Goal: Task Accomplishment & Management: Manage account settings

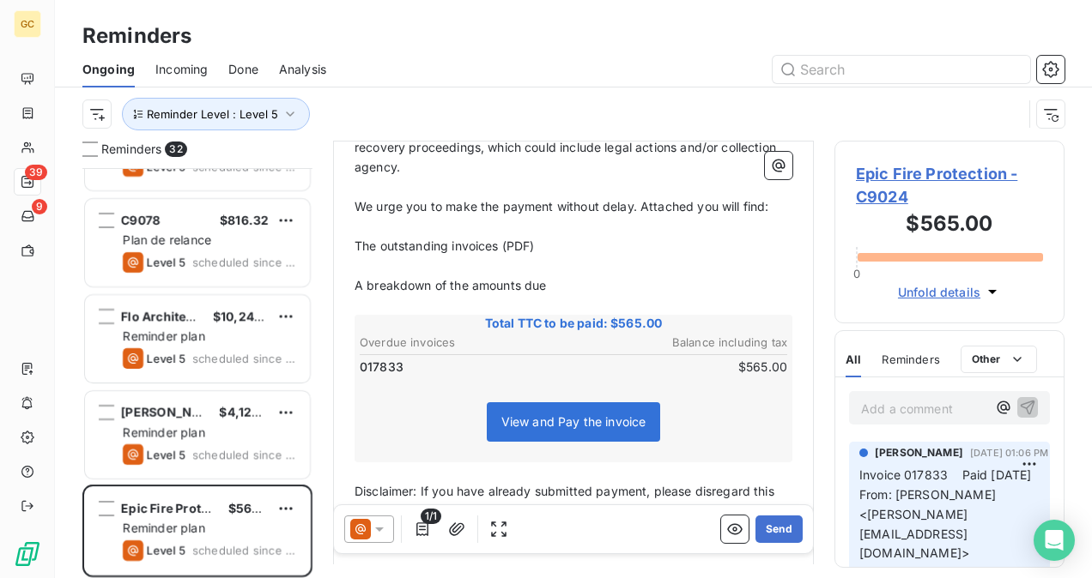
click at [951, 169] on span "Epic Fire Protection - C9024" at bounding box center [949, 185] width 187 height 46
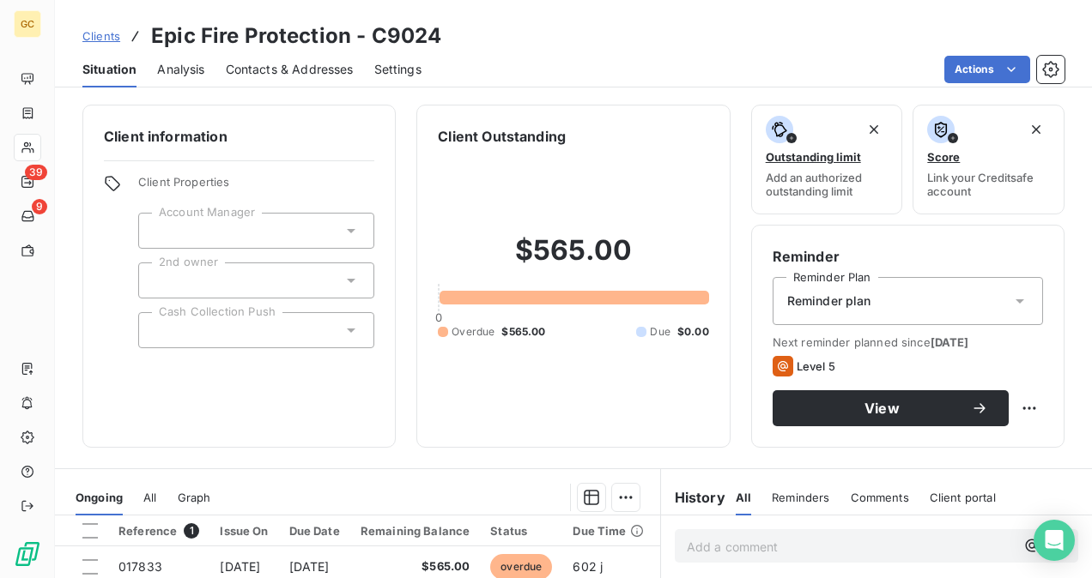
click at [928, 312] on div "Reminder plan" at bounding box center [907, 301] width 270 height 48
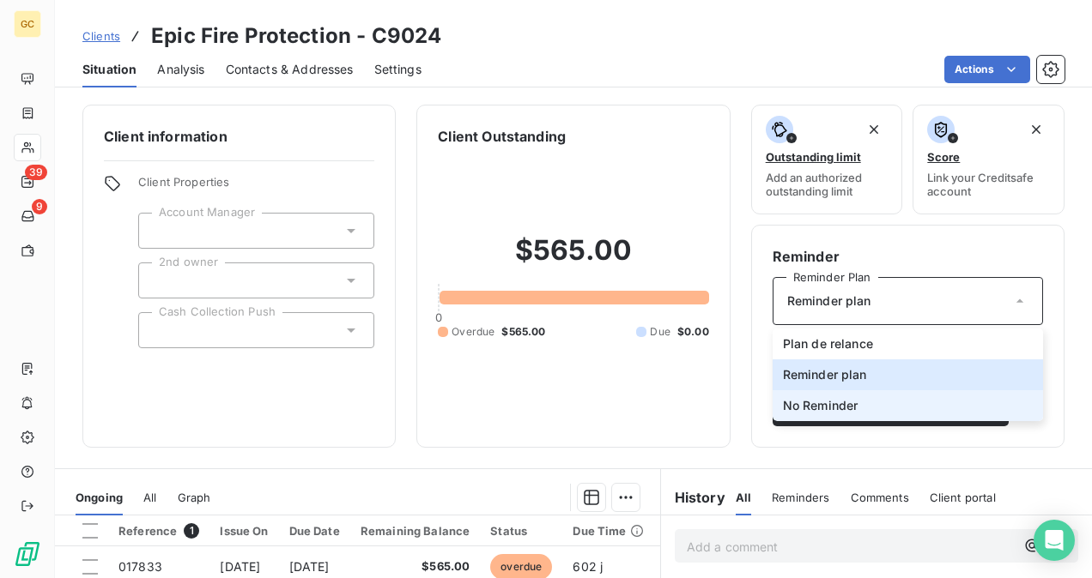
click at [880, 405] on li "No Reminder" at bounding box center [907, 405] width 270 height 31
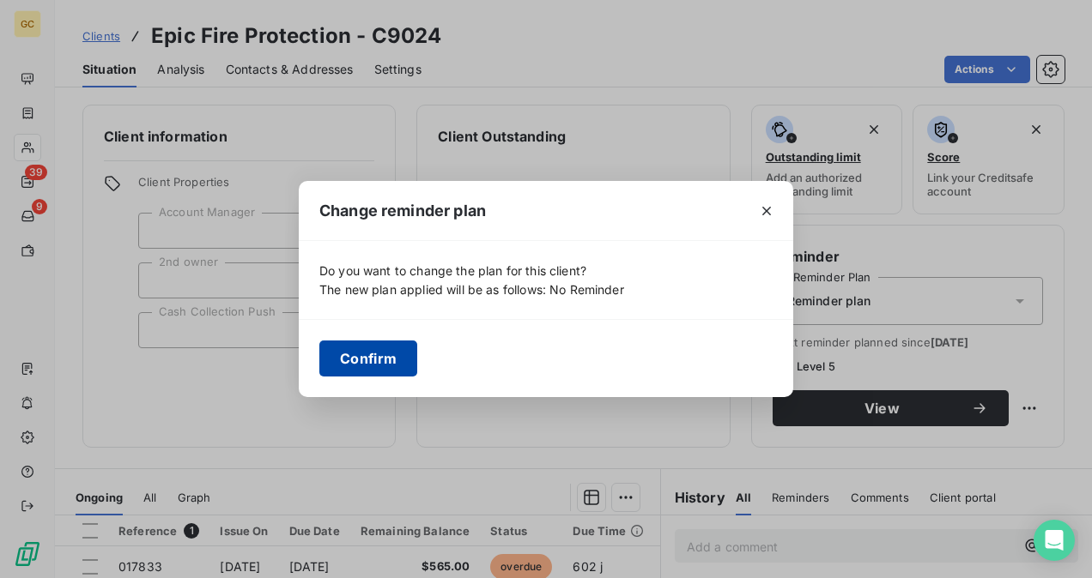
click at [403, 355] on button "Confirm" at bounding box center [368, 359] width 98 height 36
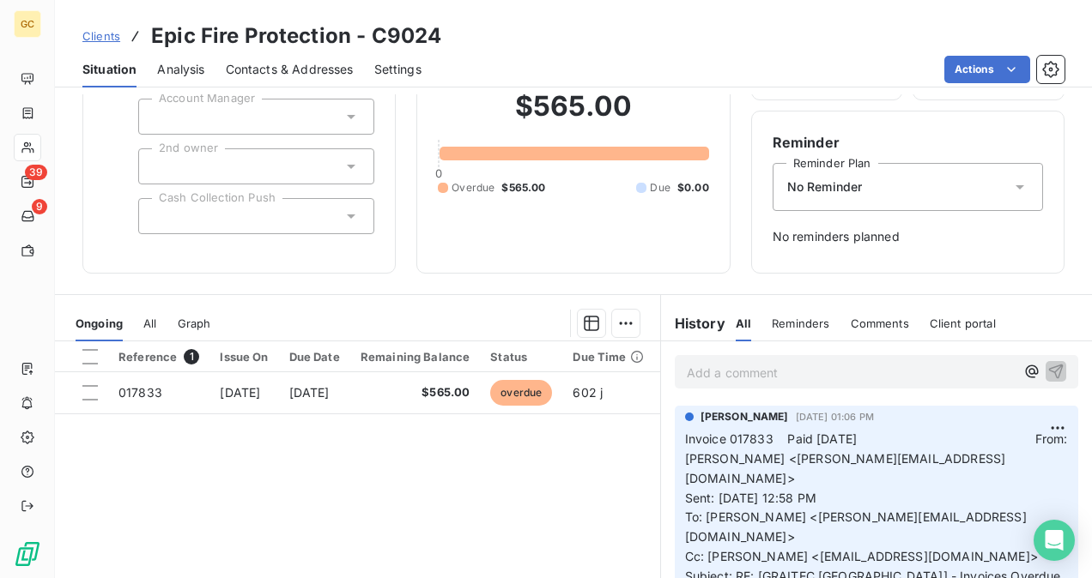
scroll to position [172, 0]
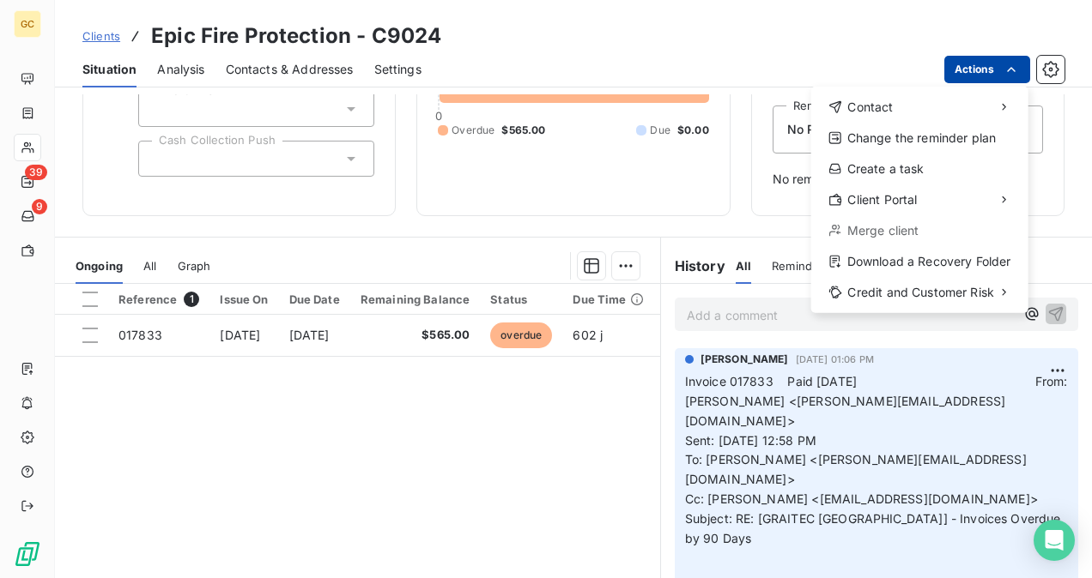
click at [966, 70] on html "GC 39 9 Clients Epic Fire Protection - C9024 Situation Analysis Contacts & Addr…" at bounding box center [546, 289] width 1092 height 578
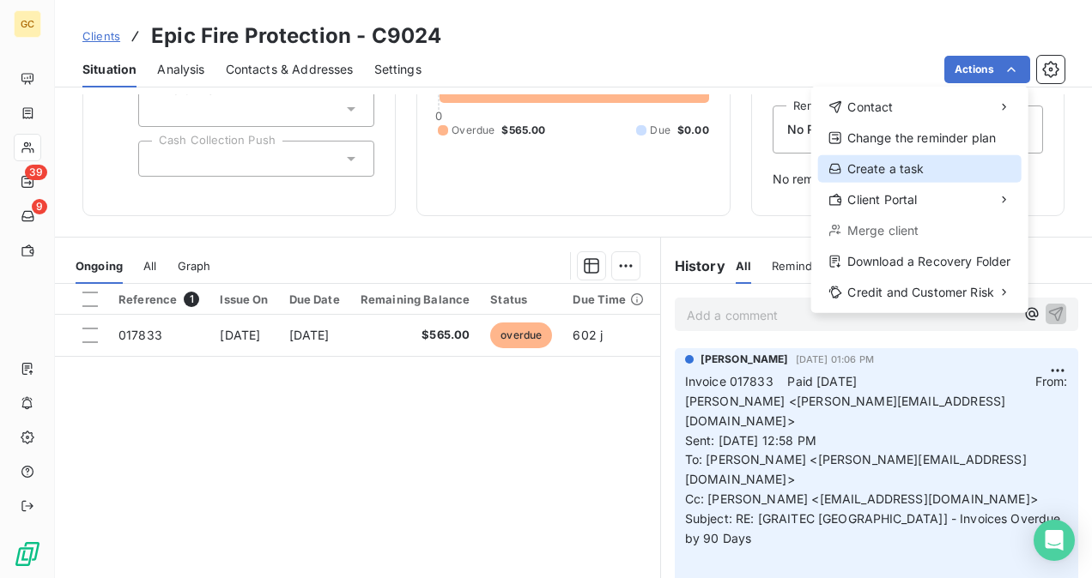
click at [918, 165] on div "Create a task" at bounding box center [919, 168] width 203 height 27
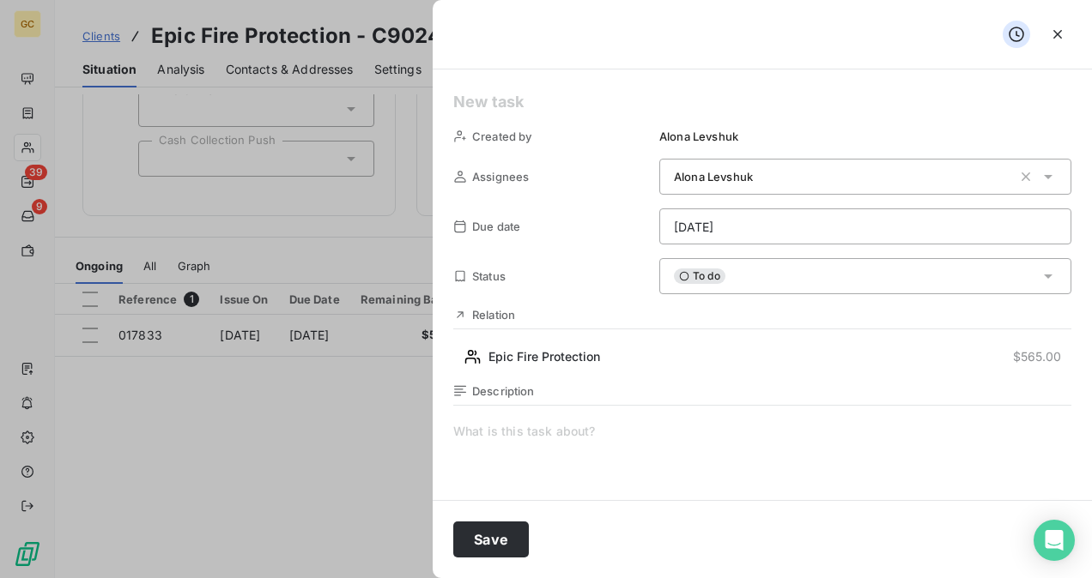
click at [753, 226] on html "GC 39 9 Clients Epic Fire Protection - C9024 Situation Analysis Contacts & Addr…" at bounding box center [546, 289] width 1092 height 578
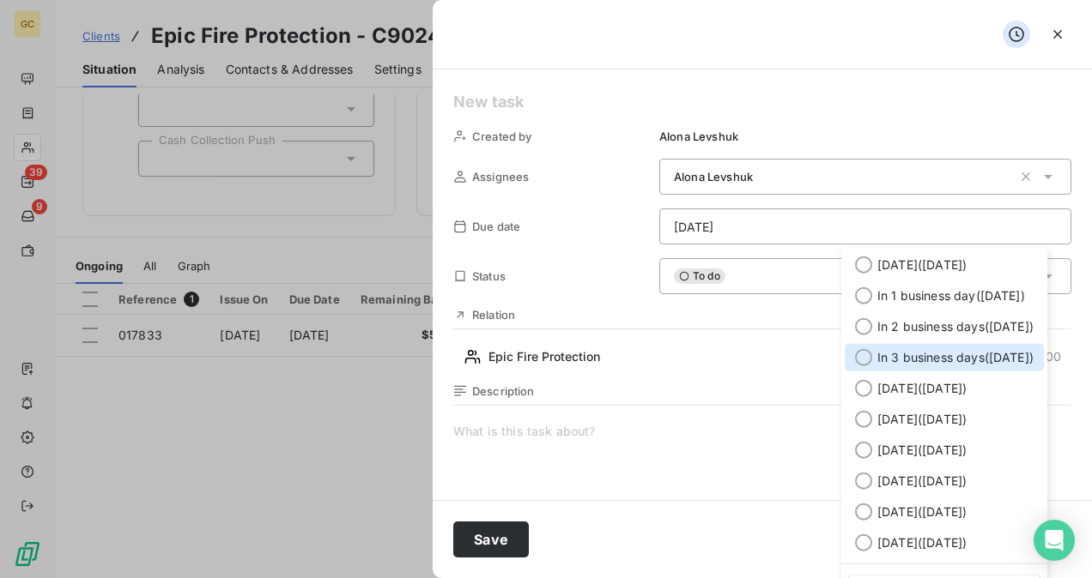
click at [856, 360] on div at bounding box center [863, 357] width 17 height 17
type input "[DATE]"
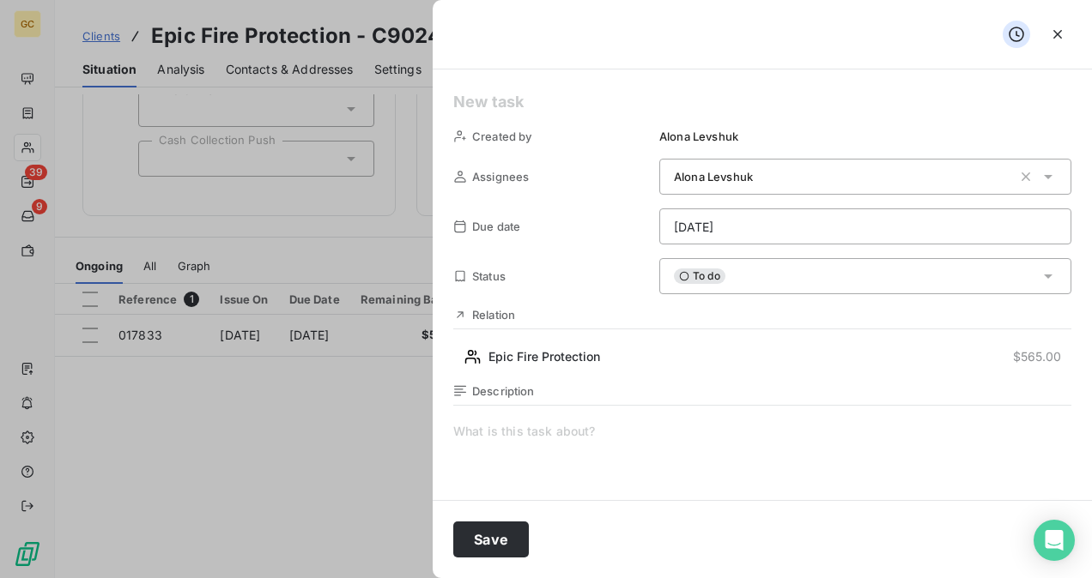
click at [546, 432] on span at bounding box center [762, 588] width 618 height 330
drag, startPoint x: 648, startPoint y: 426, endPoint x: 439, endPoint y: 421, distance: 208.6
click at [439, 421] on div "Created by [PERSON_NAME] Assignees Alona Levshuk Due date [DATE] Status To do R…" at bounding box center [761, 285] width 659 height 431
copy span "I have to check if the client paid"
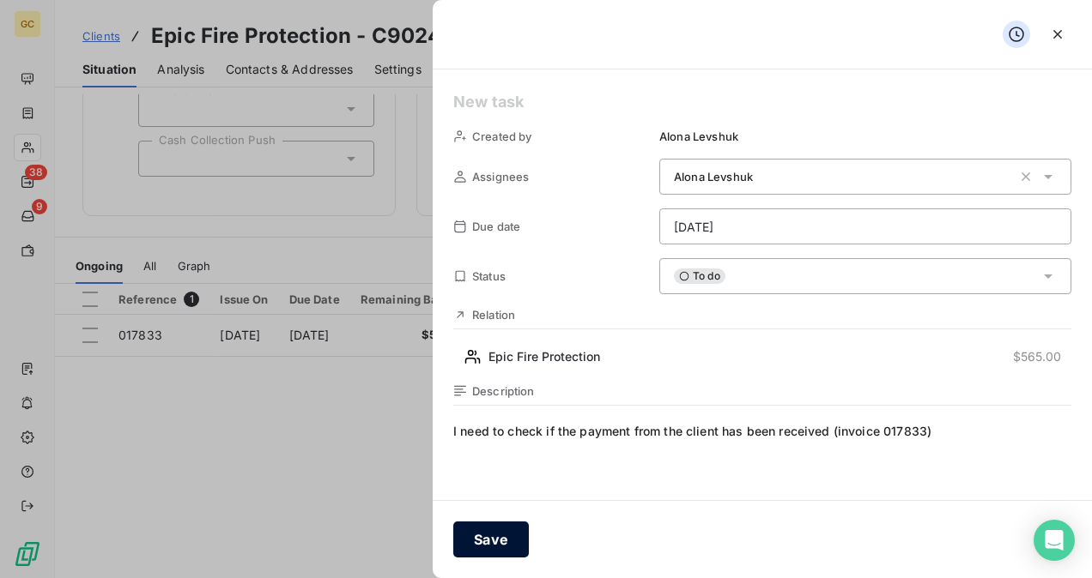
click at [497, 535] on button "Save" at bounding box center [491, 540] width 76 height 36
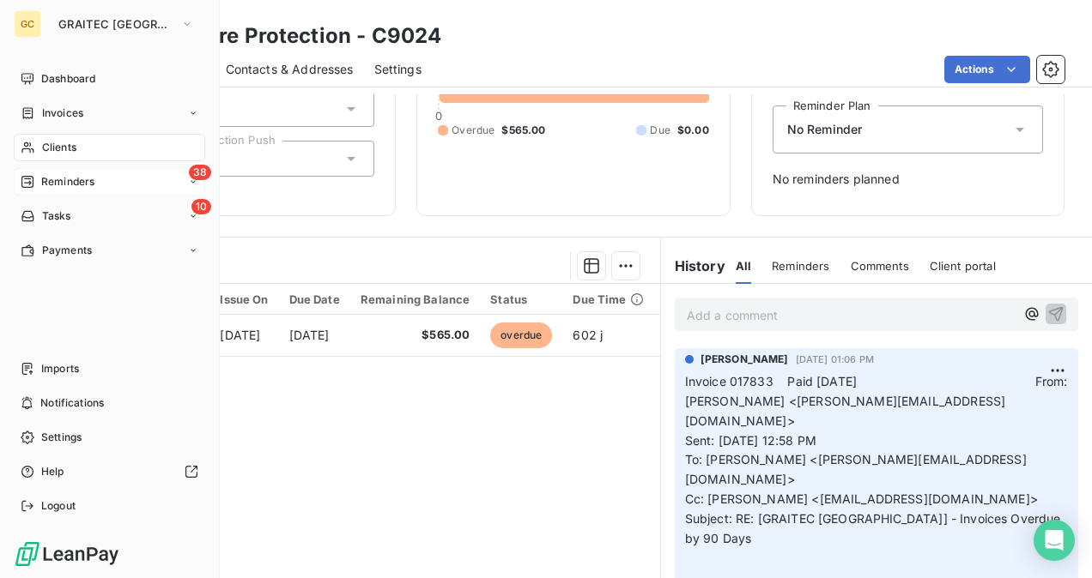
click at [73, 187] on span "Reminders" at bounding box center [67, 181] width 53 height 15
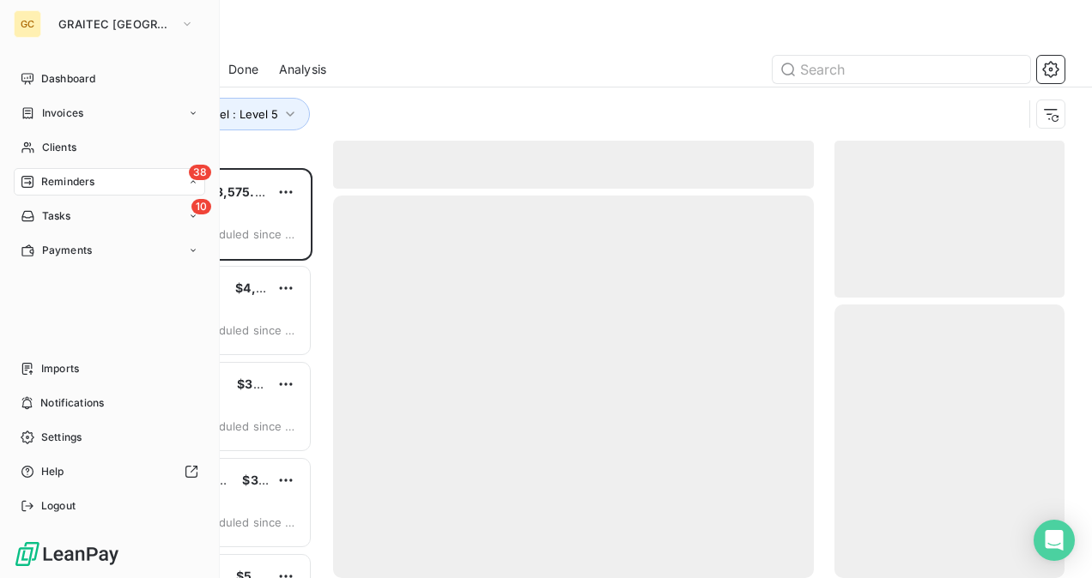
scroll to position [396, 216]
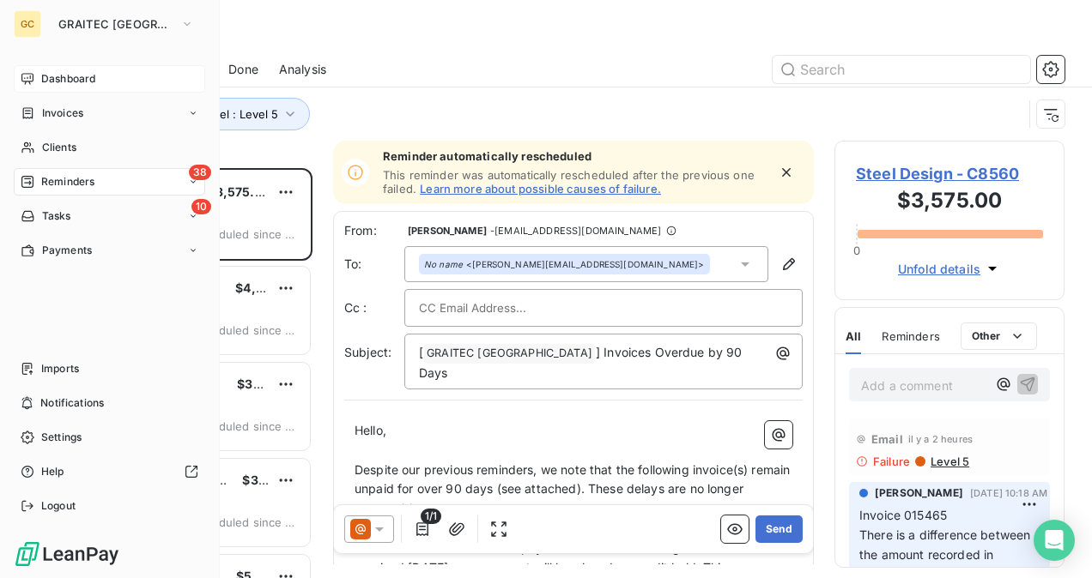
click at [41, 74] on span "Dashboard" at bounding box center [68, 78] width 54 height 15
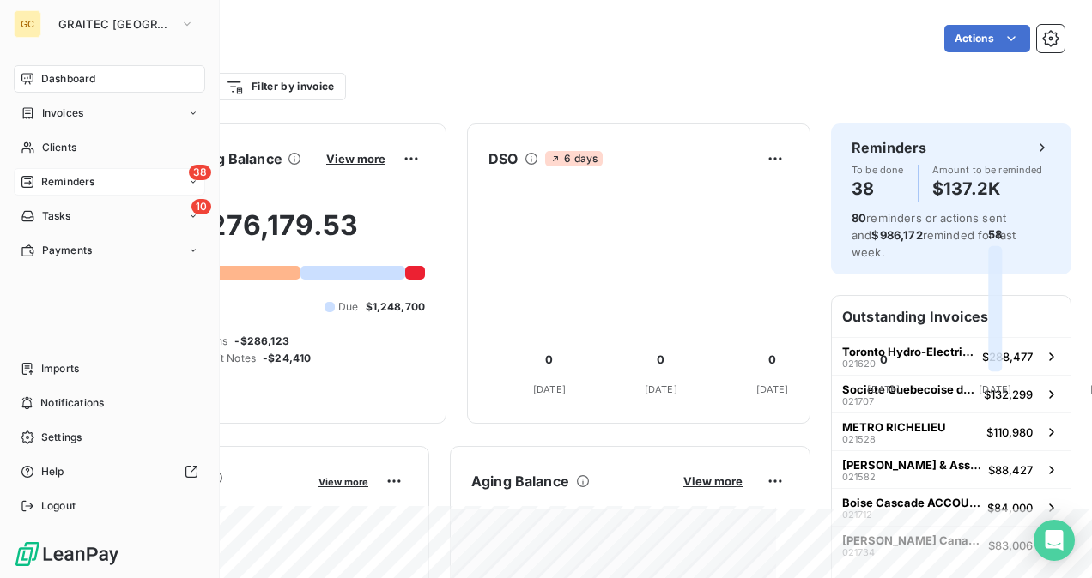
click at [79, 179] on span "Reminders" at bounding box center [67, 181] width 53 height 15
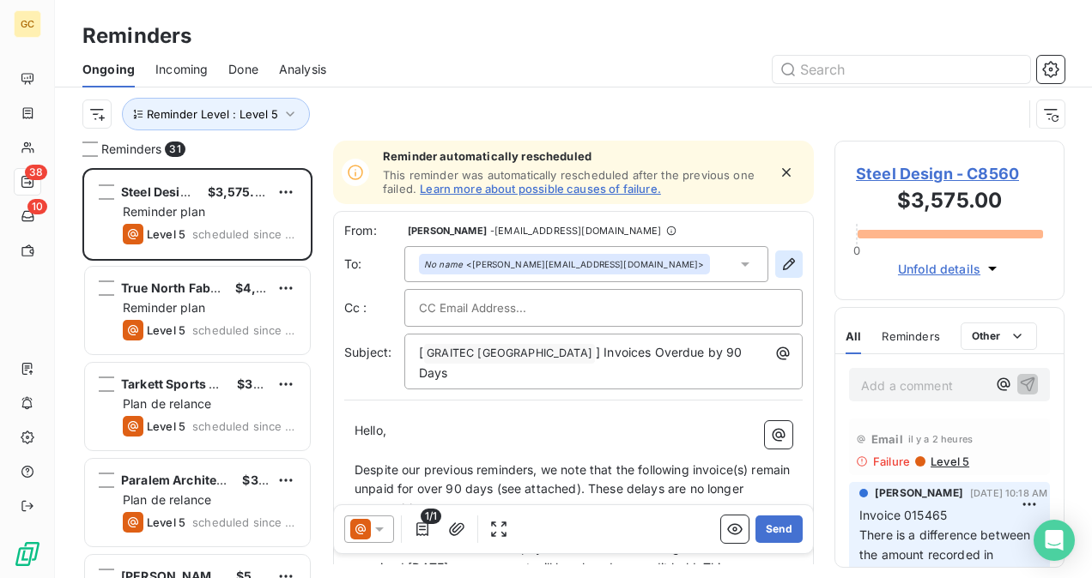
click at [783, 268] on icon "button" at bounding box center [789, 264] width 12 height 12
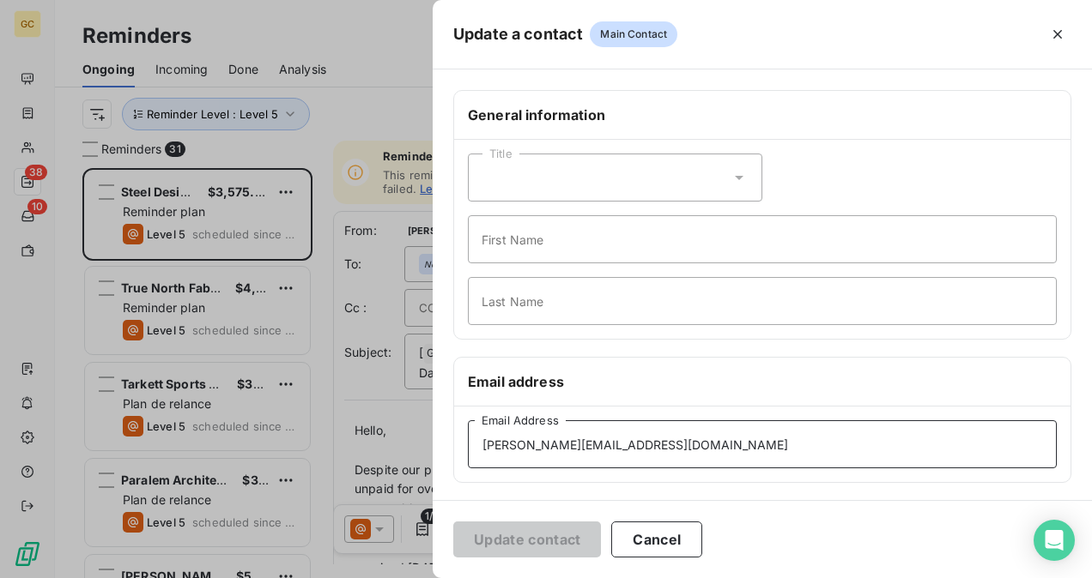
drag, startPoint x: 690, startPoint y: 442, endPoint x: 448, endPoint y: 452, distance: 242.2
click at [239, 578] on div "Update a contact Main Contact General information Title First Name Last Name Em…" at bounding box center [546, 578] width 1092 height 0
paste input "[EMAIL_ADDRESS][DOMAIN_NAME]"
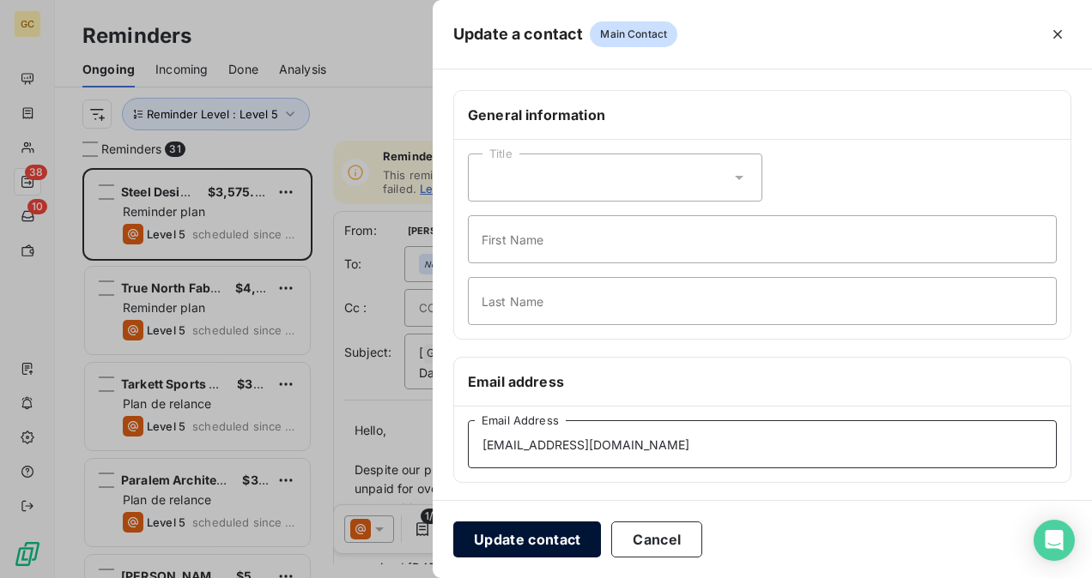
type input "[EMAIL_ADDRESS][DOMAIN_NAME]"
click at [487, 541] on button "Update contact" at bounding box center [527, 540] width 148 height 36
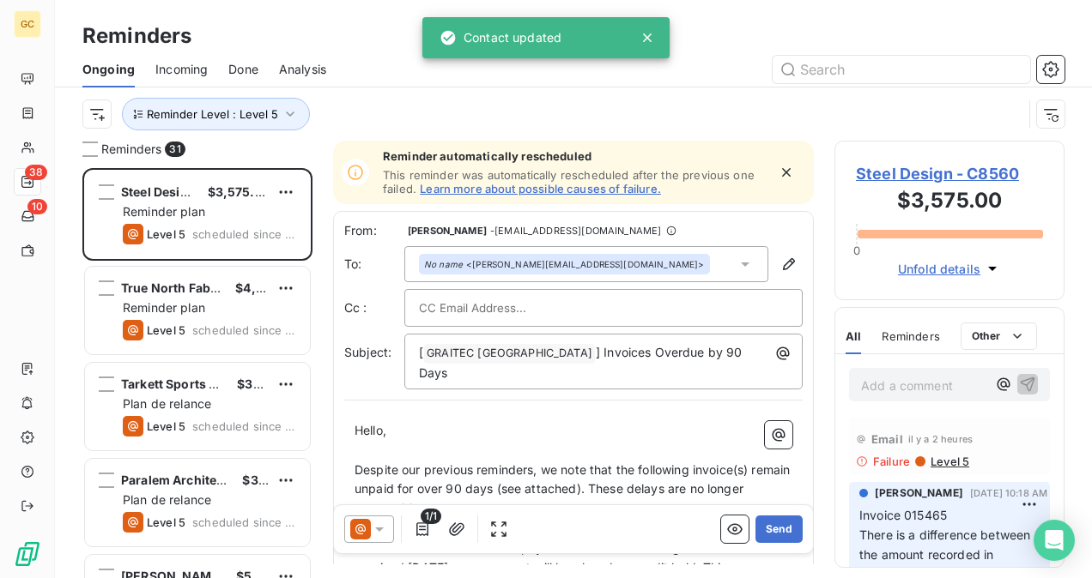
click at [632, 255] on div "No name <[PERSON_NAME][EMAIL_ADDRESS][DOMAIN_NAME]>" at bounding box center [586, 264] width 364 height 36
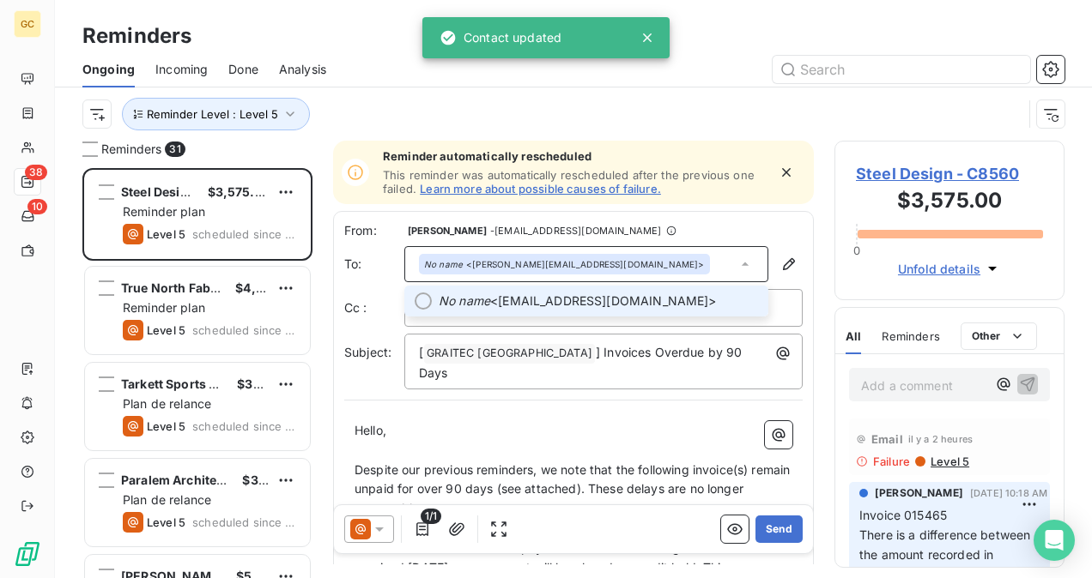
click at [604, 304] on span "No name <[PERSON_NAME][EMAIL_ADDRESS][DOMAIN_NAME]>" at bounding box center [598, 301] width 319 height 17
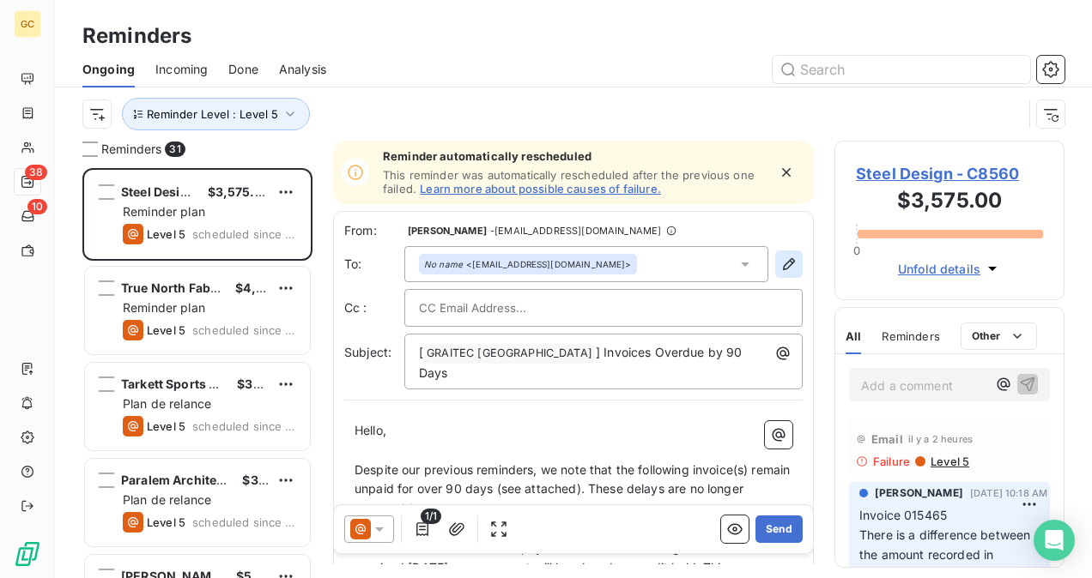
click at [781, 257] on icon "button" at bounding box center [788, 264] width 17 height 17
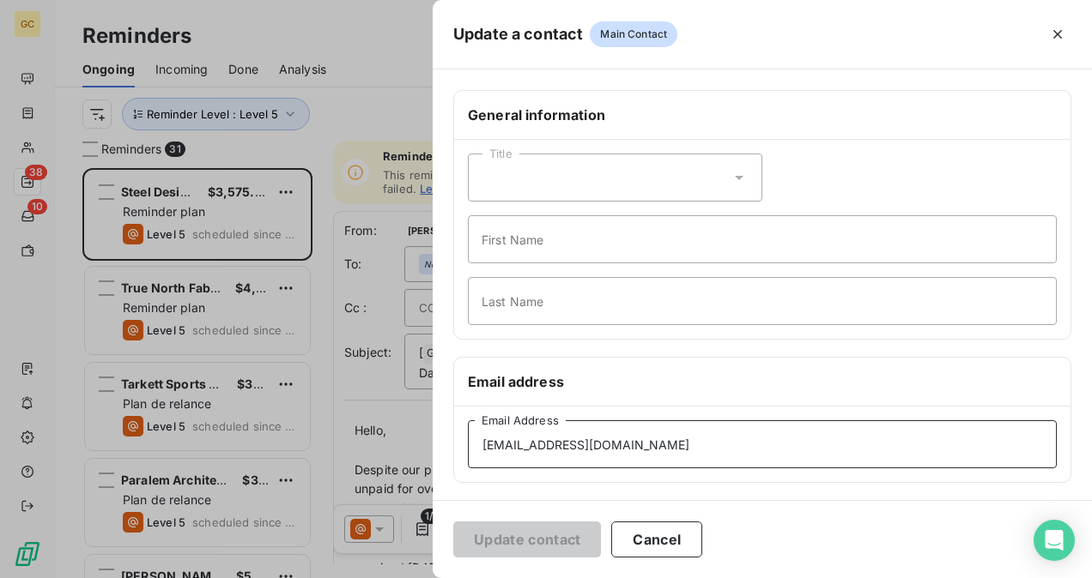
drag, startPoint x: 619, startPoint y: 439, endPoint x: 439, endPoint y: 443, distance: 180.2
click at [203, 578] on div "Update a contact Main Contact General information Title First Name Last Name Em…" at bounding box center [546, 578] width 1092 height 0
paste input "[PERSON_NAME]"
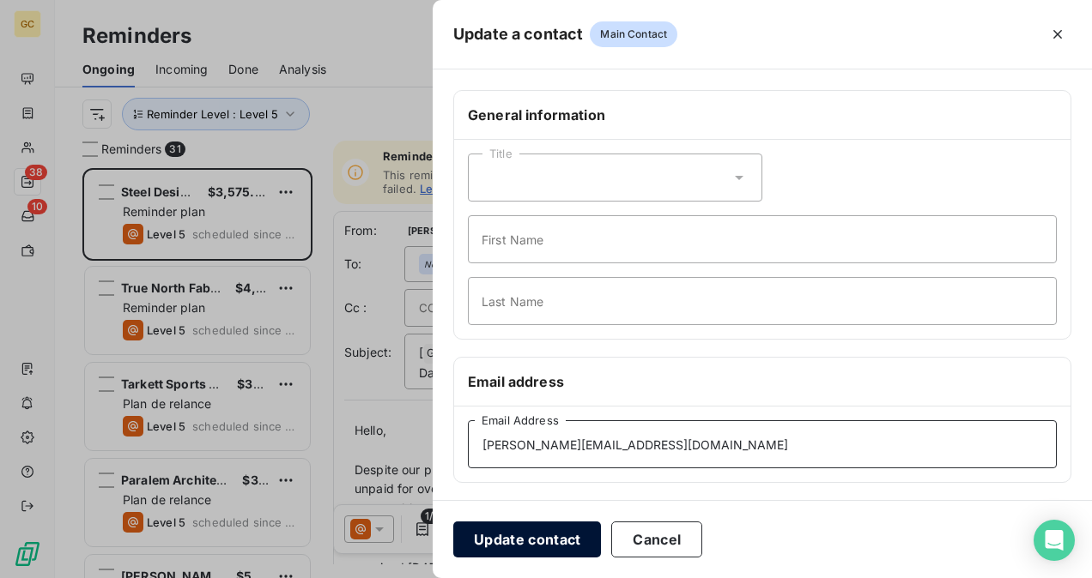
type input "[PERSON_NAME][EMAIL_ADDRESS][DOMAIN_NAME]"
click at [513, 544] on button "Update contact" at bounding box center [527, 540] width 148 height 36
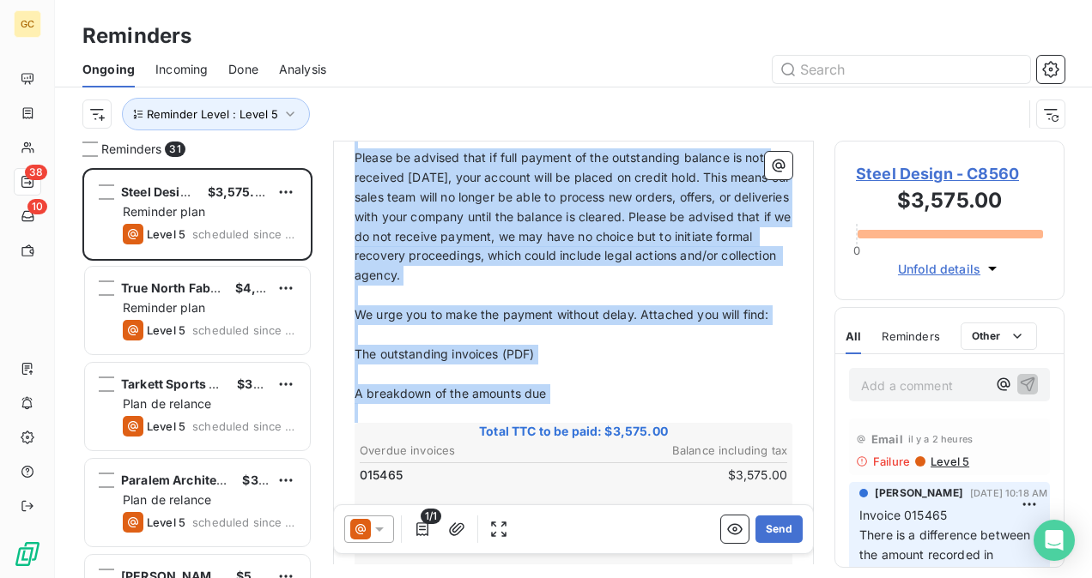
scroll to position [431, 0]
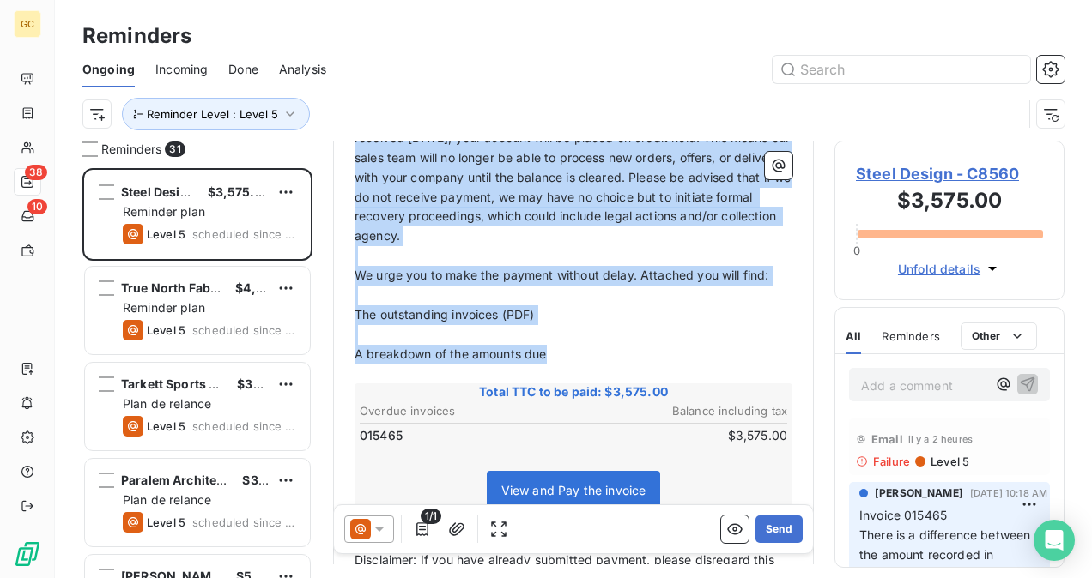
drag, startPoint x: 357, startPoint y: 281, endPoint x: 562, endPoint y: 342, distance: 213.9
click at [562, 342] on div "Hello, ﻿ Despite our previous reminders, we note that the following invoice(s) …" at bounding box center [573, 377] width 438 height 773
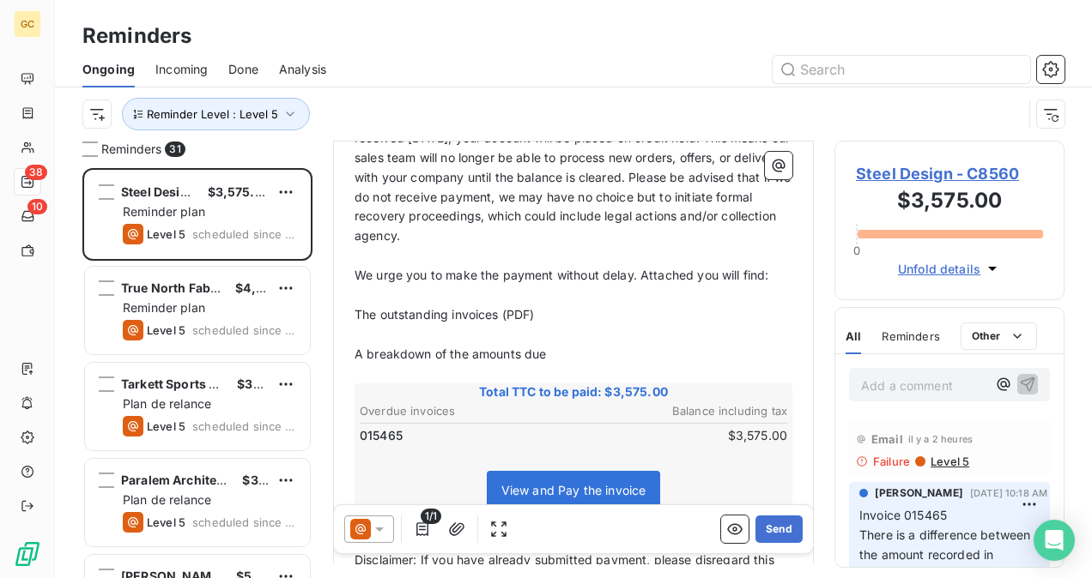
scroll to position [234, 0]
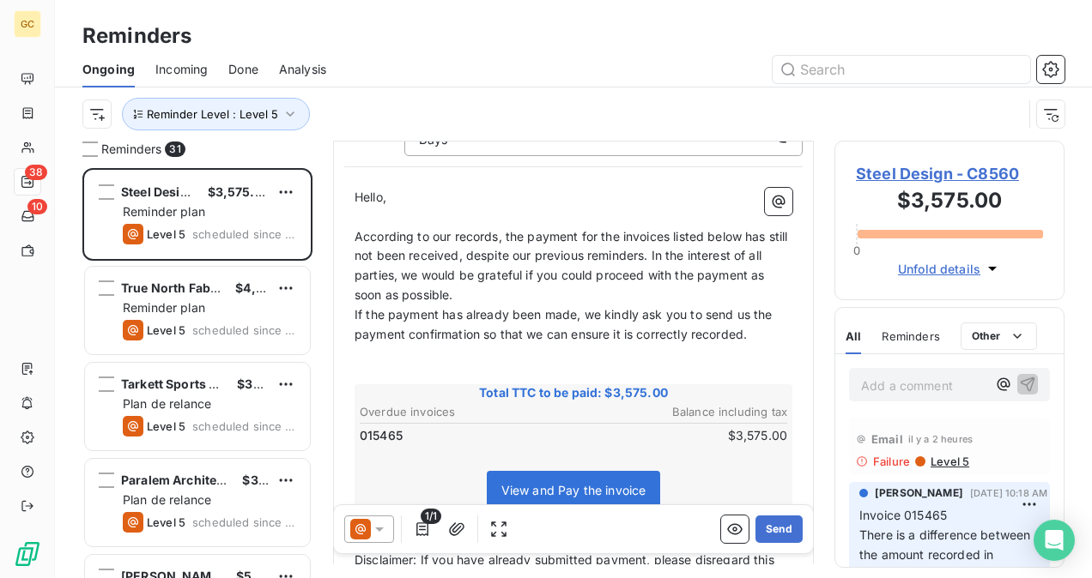
click at [489, 273] on p "According to our records, the payment for the invoices listed below has still n…" at bounding box center [573, 266] width 438 height 79
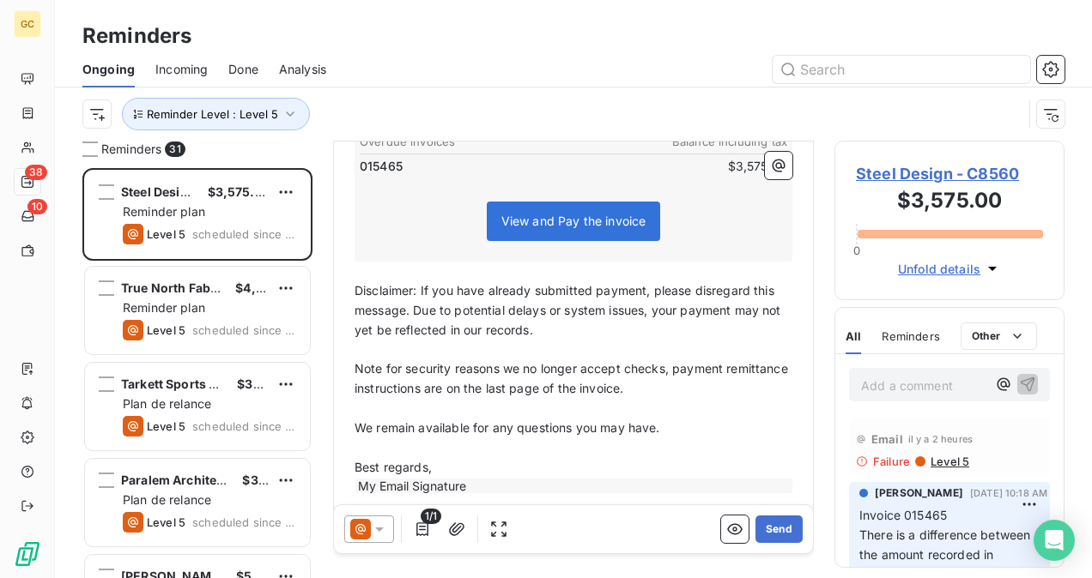
scroll to position [527, 0]
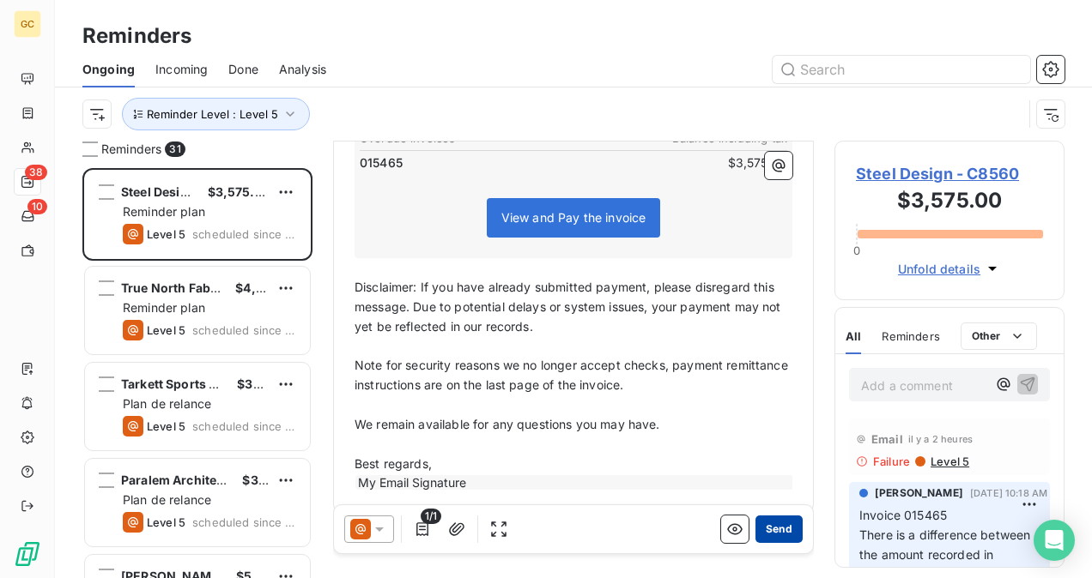
click at [764, 530] on button "Send" at bounding box center [778, 529] width 47 height 27
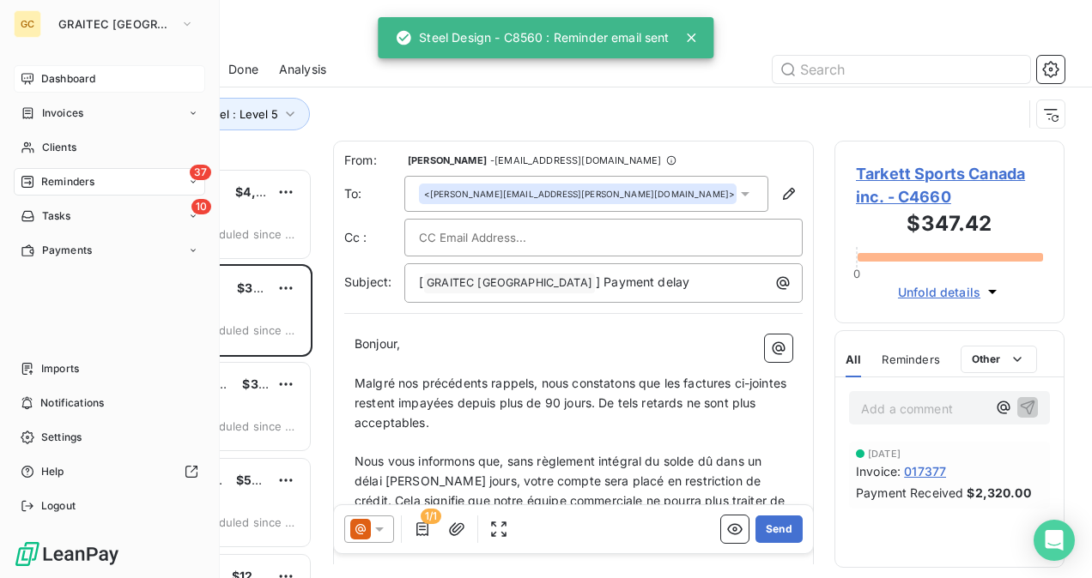
click at [25, 88] on div "Dashboard" at bounding box center [109, 78] width 191 height 27
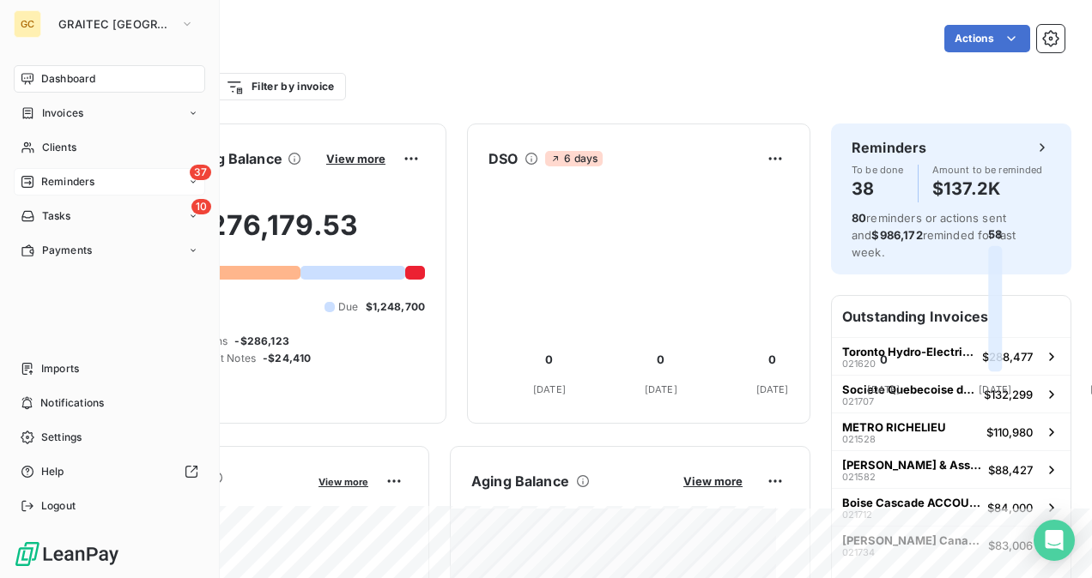
click at [57, 86] on span "Dashboard" at bounding box center [68, 78] width 54 height 15
click at [70, 179] on span "Reminders" at bounding box center [67, 181] width 53 height 15
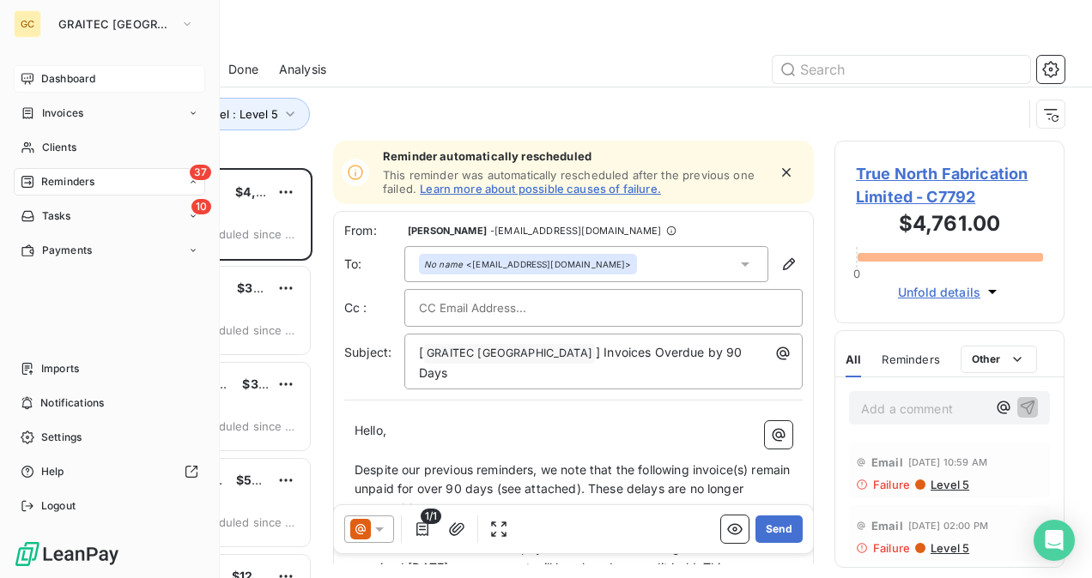
scroll to position [396, 216]
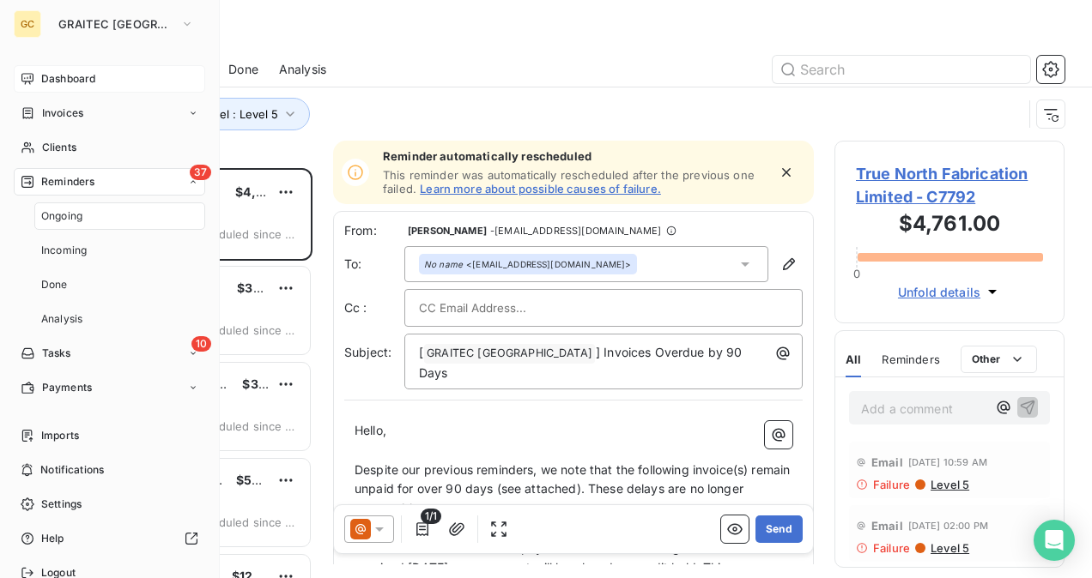
click at [55, 81] on span "Dashboard" at bounding box center [68, 78] width 54 height 15
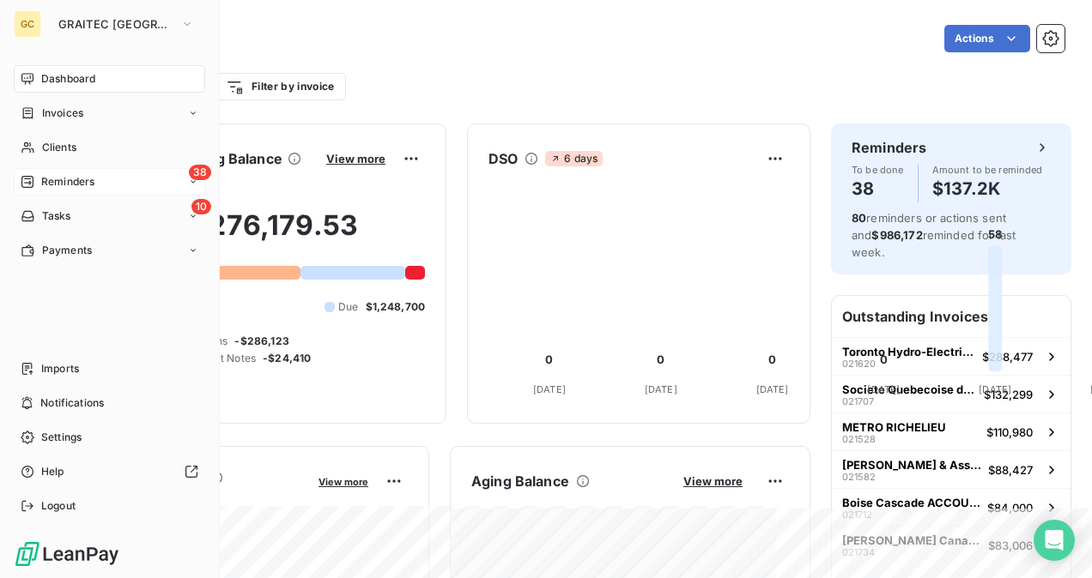
click at [70, 191] on div "38 Reminders" at bounding box center [109, 181] width 191 height 27
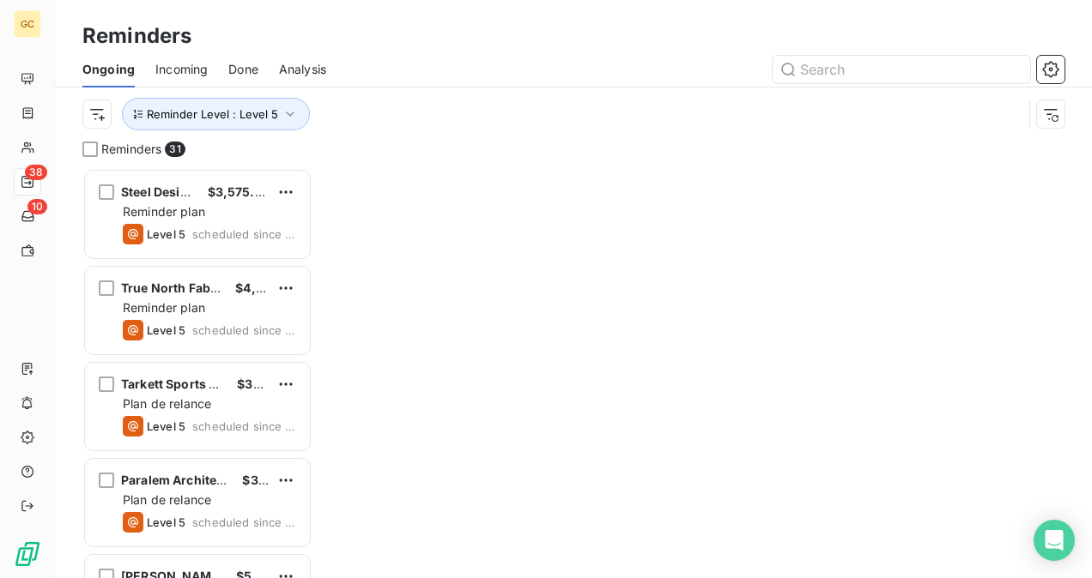
scroll to position [396, 216]
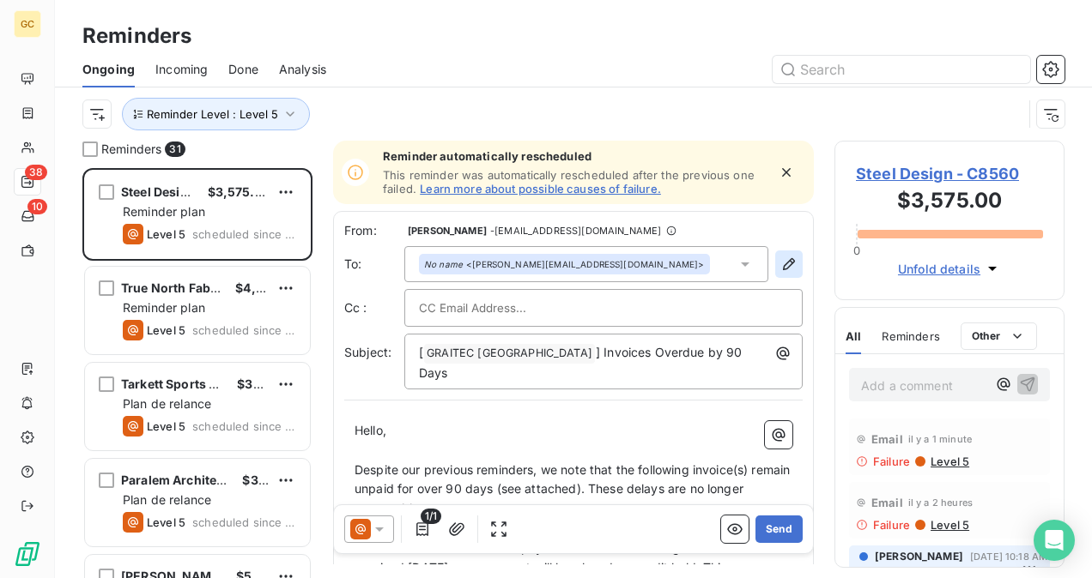
click at [783, 267] on icon "button" at bounding box center [789, 264] width 12 height 12
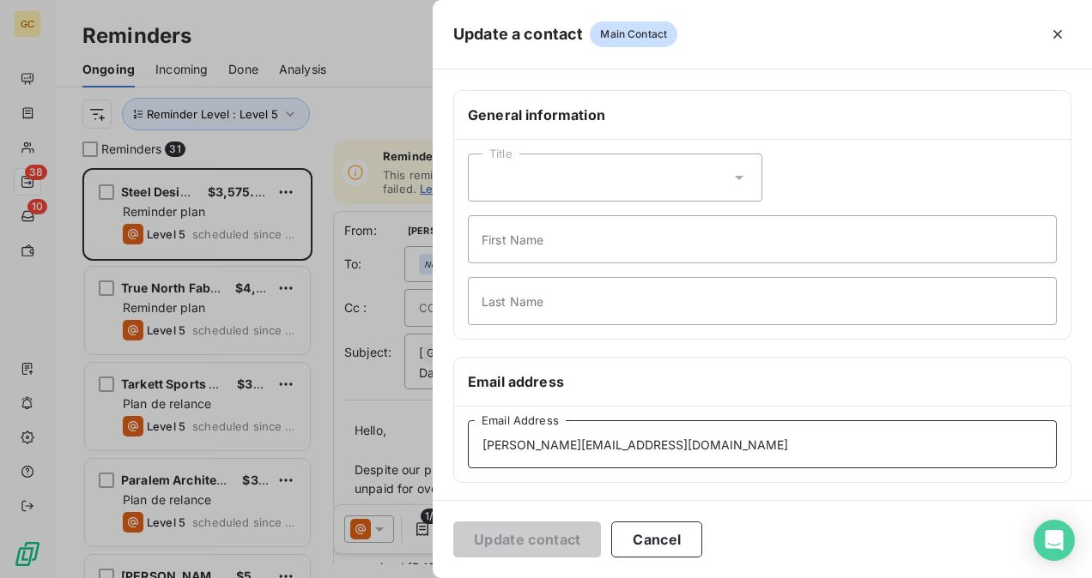
drag, startPoint x: 649, startPoint y: 425, endPoint x: 457, endPoint y: 427, distance: 191.4
click at [244, 578] on div "Update a contact Main Contact General information Title First Name Last Name Em…" at bounding box center [546, 578] width 1092 height 0
paste input
type input "[PERSON_NAME][EMAIL_ADDRESS][DOMAIN_NAME]"
click at [627, 544] on button "Cancel" at bounding box center [656, 540] width 91 height 36
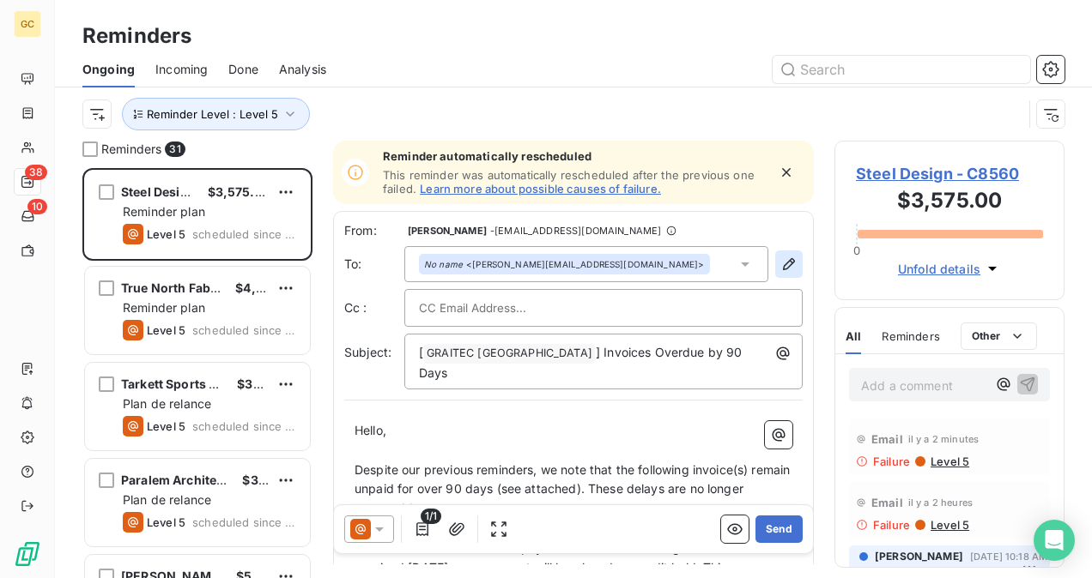
click at [775, 268] on button "button" at bounding box center [788, 264] width 27 height 27
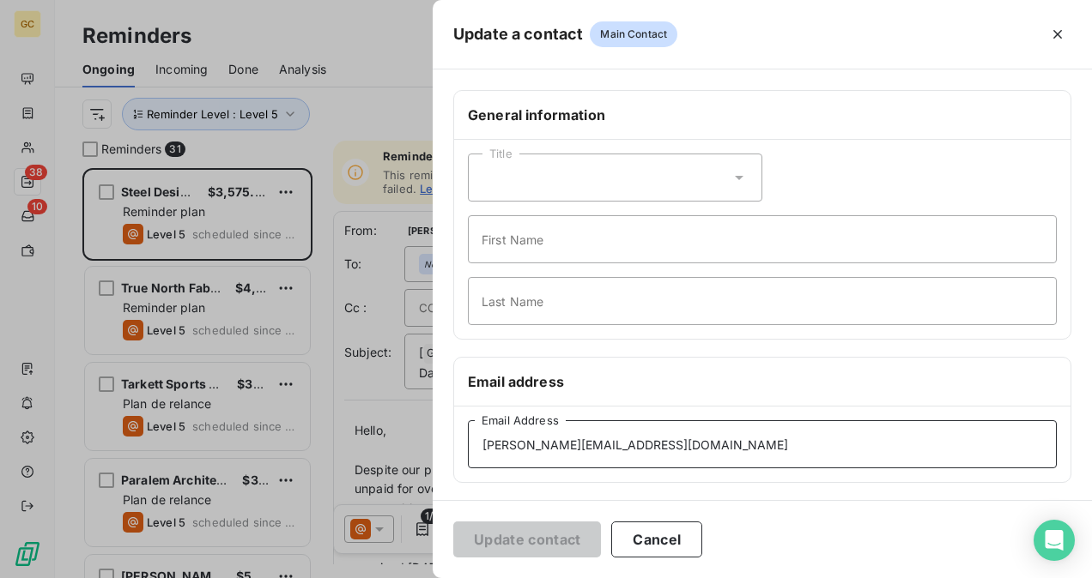
drag, startPoint x: 612, startPoint y: 429, endPoint x: 455, endPoint y: 439, distance: 157.4
click at [263, 578] on div "Update a contact Main Contact General information Title First Name Last Name Em…" at bounding box center [546, 578] width 1092 height 0
paste input
type input "[PERSON_NAME][EMAIL_ADDRESS][DOMAIN_NAME]"
click at [486, 445] on input "[PERSON_NAME][EMAIL_ADDRESS][DOMAIN_NAME]" at bounding box center [762, 444] width 589 height 48
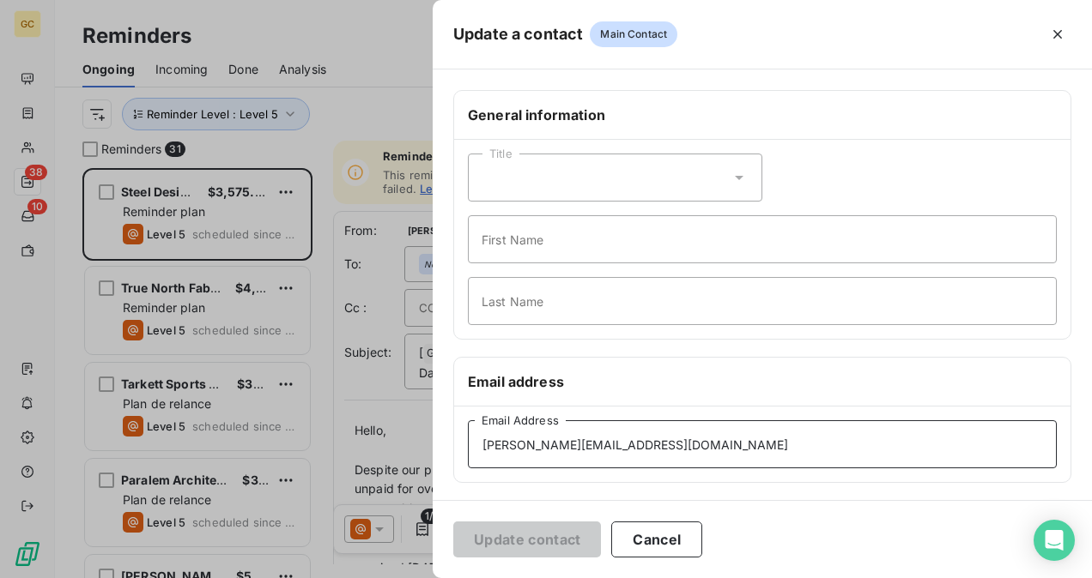
click at [483, 445] on input "[PERSON_NAME][EMAIL_ADDRESS][DOMAIN_NAME]" at bounding box center [762, 444] width 589 height 48
click at [678, 536] on button "Cancel" at bounding box center [656, 540] width 91 height 36
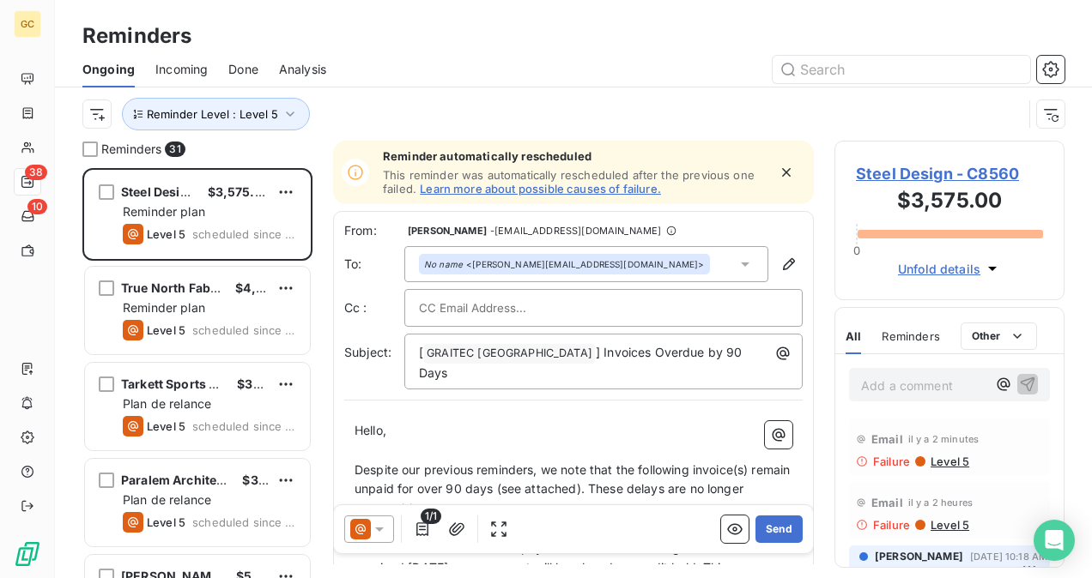
click at [898, 172] on span "Steel Design - C8560" at bounding box center [949, 173] width 187 height 23
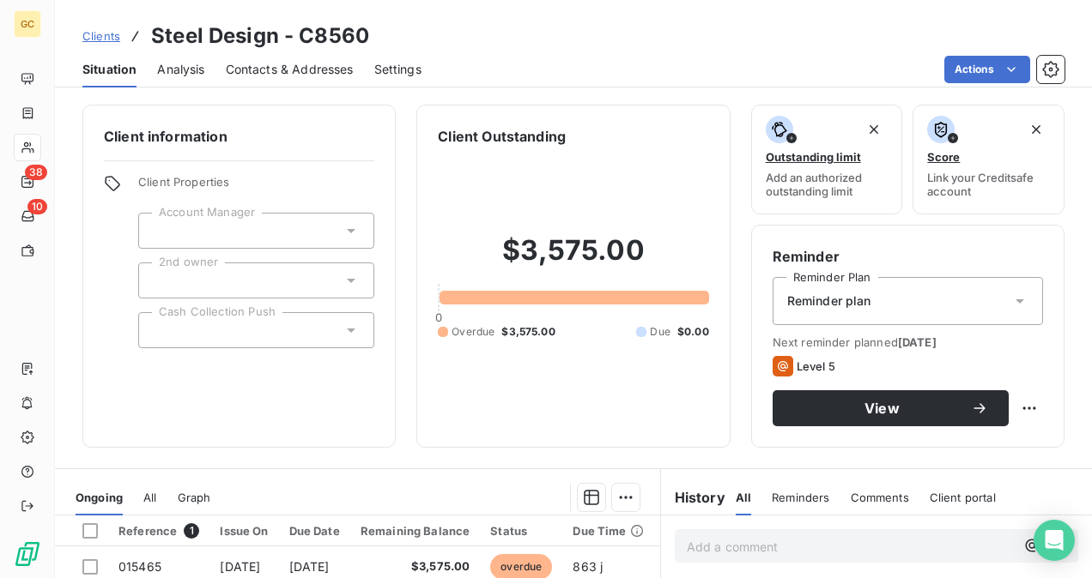
click at [272, 77] on div "Contacts & Addresses" at bounding box center [290, 69] width 128 height 36
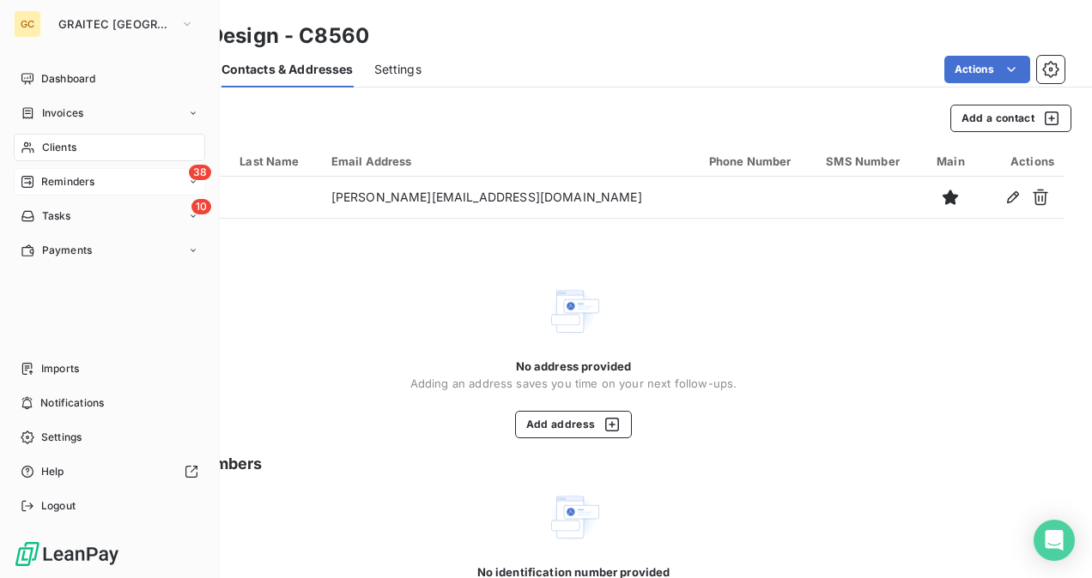
click at [51, 182] on span "Reminders" at bounding box center [67, 181] width 53 height 15
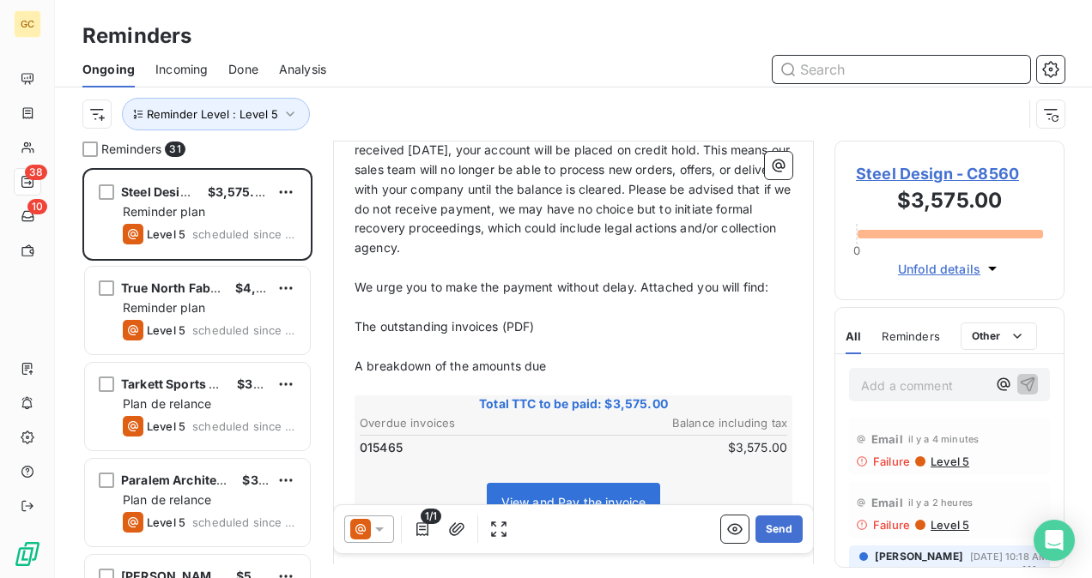
scroll to position [446, 0]
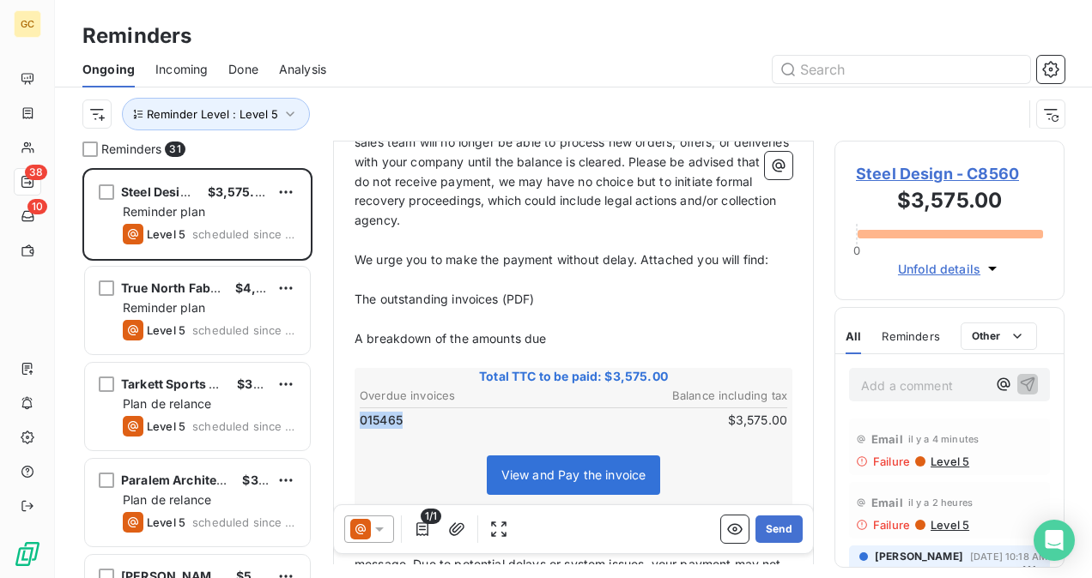
drag, startPoint x: 408, startPoint y: 396, endPoint x: 361, endPoint y: 393, distance: 46.4
click at [361, 411] on td "015465" at bounding box center [466, 420] width 214 height 19
drag, startPoint x: 367, startPoint y: 402, endPoint x: 401, endPoint y: 408, distance: 34.0
click at [390, 421] on div "Total TTC to be paid: $3,575.00 Overdue invoices Balance including tax 015465 $…" at bounding box center [573, 442] width 438 height 148
drag, startPoint x: 405, startPoint y: 405, endPoint x: 360, endPoint y: 393, distance: 46.2
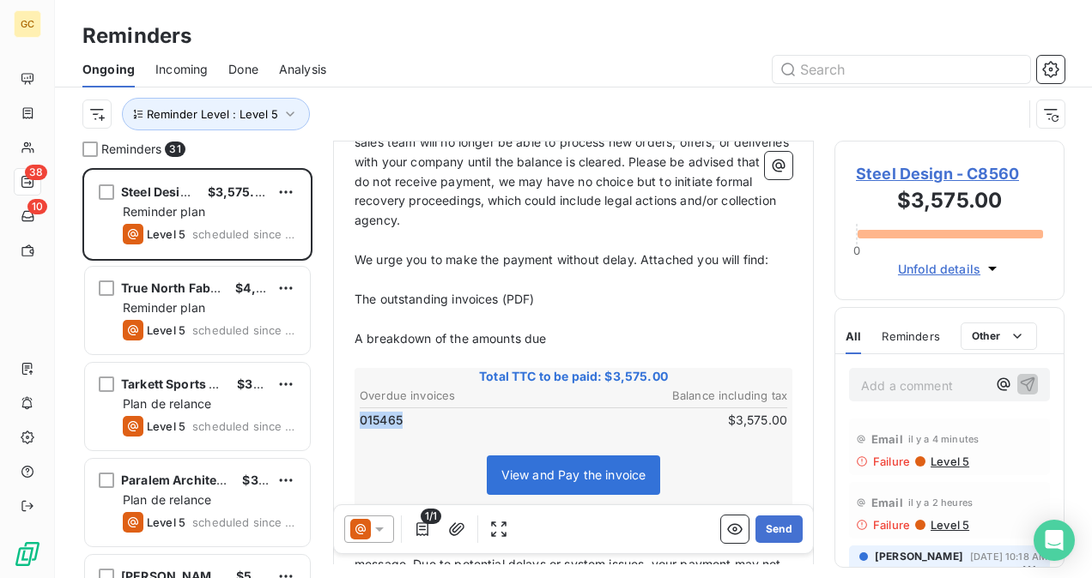
click at [360, 411] on td "015465" at bounding box center [466, 420] width 214 height 19
drag, startPoint x: 359, startPoint y: 403, endPoint x: 402, endPoint y: 405, distance: 43.8
click at [402, 411] on td "015465" at bounding box center [466, 420] width 214 height 19
drag, startPoint x: 360, startPoint y: 398, endPoint x: 402, endPoint y: 400, distance: 41.2
click at [402, 412] on span "015465" at bounding box center [381, 420] width 43 height 17
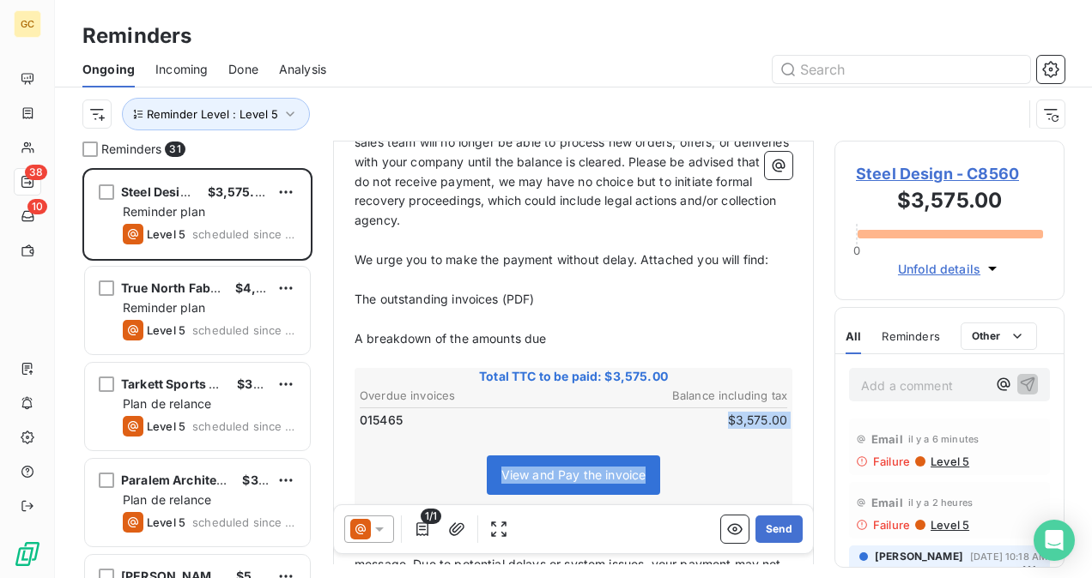
drag, startPoint x: 711, startPoint y: 402, endPoint x: 795, endPoint y: 402, distance: 85.0
click at [795, 402] on div "From: Alona Levshuk - alona.levshuk@graitec.com To: No name <alexandre.lima@ste…" at bounding box center [573, 268] width 481 height 1005
copy div "$3,575.00 View and Pay the invoice"
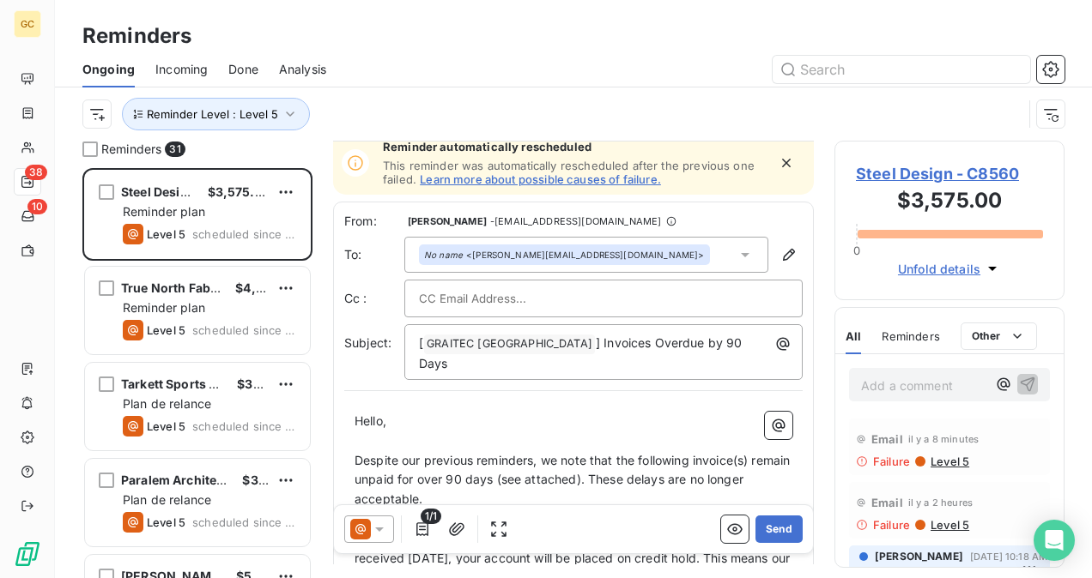
scroll to position [0, 0]
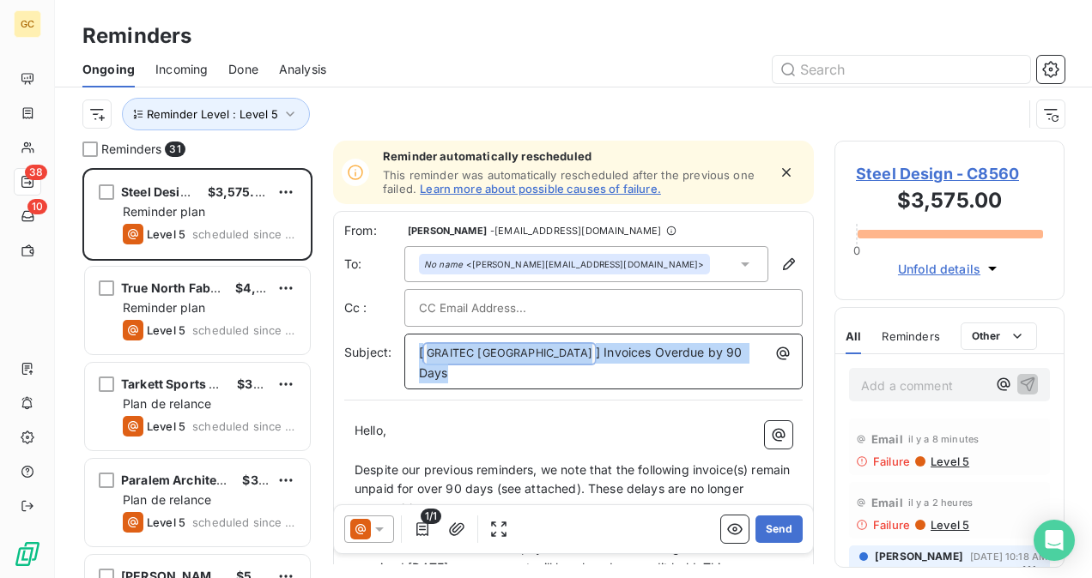
drag, startPoint x: 413, startPoint y: 352, endPoint x: 726, endPoint y: 352, distance: 313.2
click at [726, 352] on div "[ GRAITEC CANADA ﻿ ] Invoices Overdue by 90 Days" at bounding box center [603, 362] width 386 height 44
copy p "[ GRAITEC CANADA ﻿ ] Invoices Overdue by 90 Days"
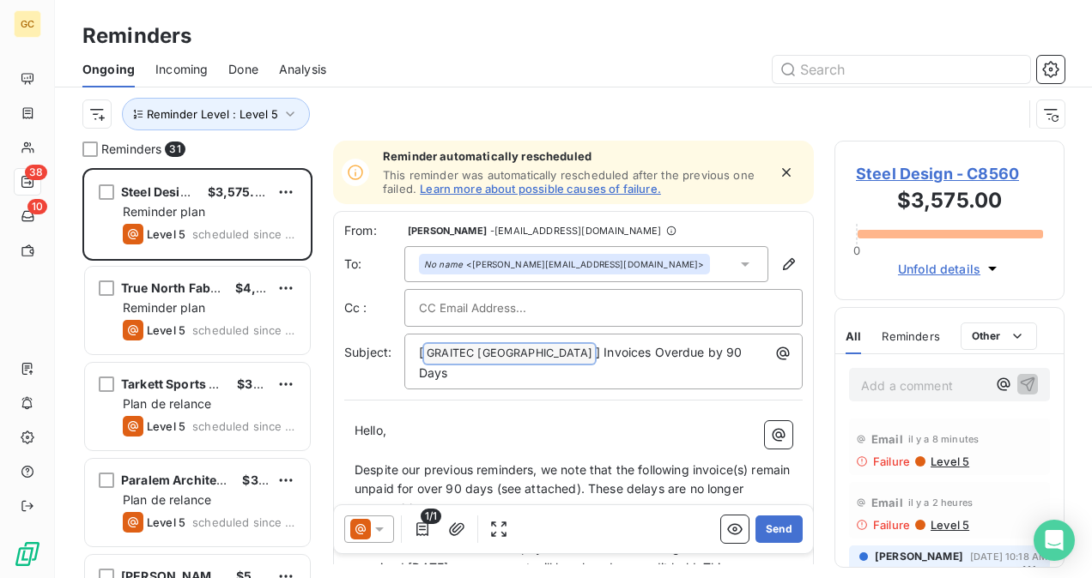
click at [890, 176] on span "Steel Design - C8560" at bounding box center [949, 173] width 187 height 23
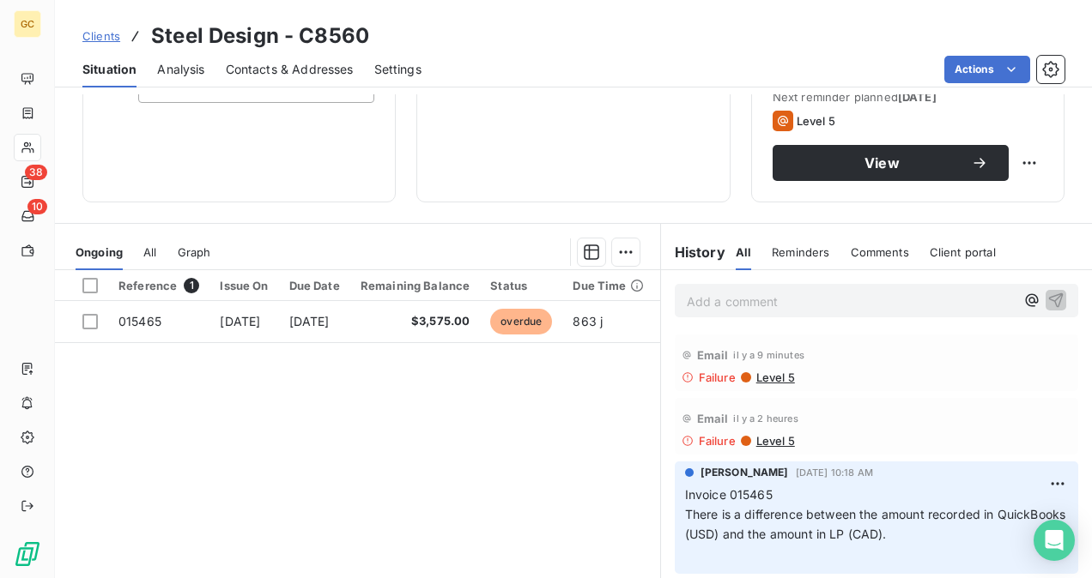
scroll to position [318, 0]
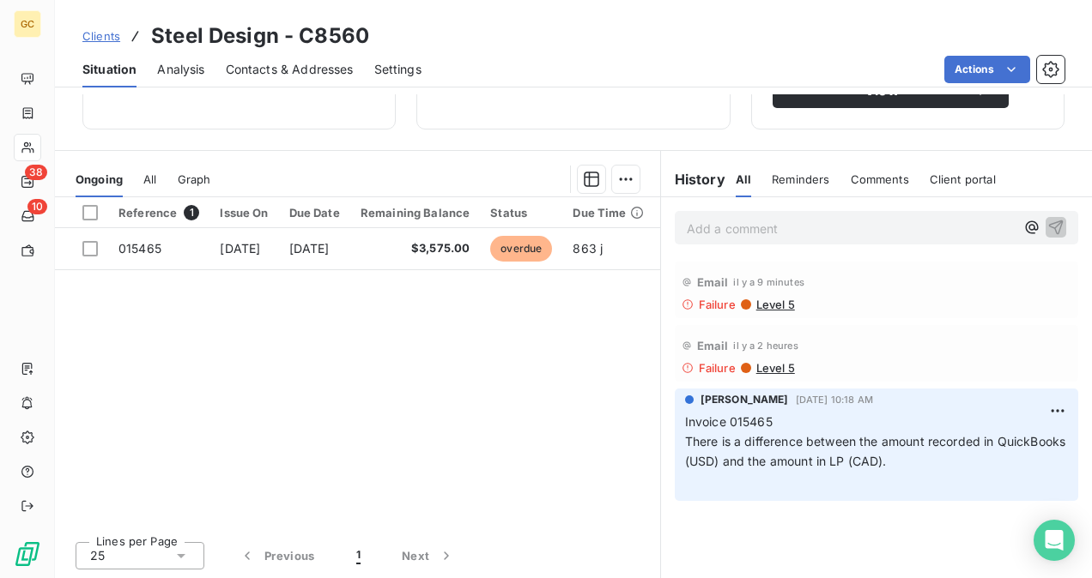
click at [723, 233] on p "Add a comment ﻿" at bounding box center [850, 228] width 328 height 21
drag, startPoint x: 735, startPoint y: 219, endPoint x: 619, endPoint y: 215, distance: 116.8
click at [619, 215] on div "Ongoing All Graph Reference 1 Issue On Due Date Remaining Balance Status Due Ti…" at bounding box center [573, 364] width 1037 height 429
click at [731, 230] on p "I send" at bounding box center [850, 228] width 328 height 20
click at [686, 224] on span "I send" at bounding box center [703, 227] width 35 height 15
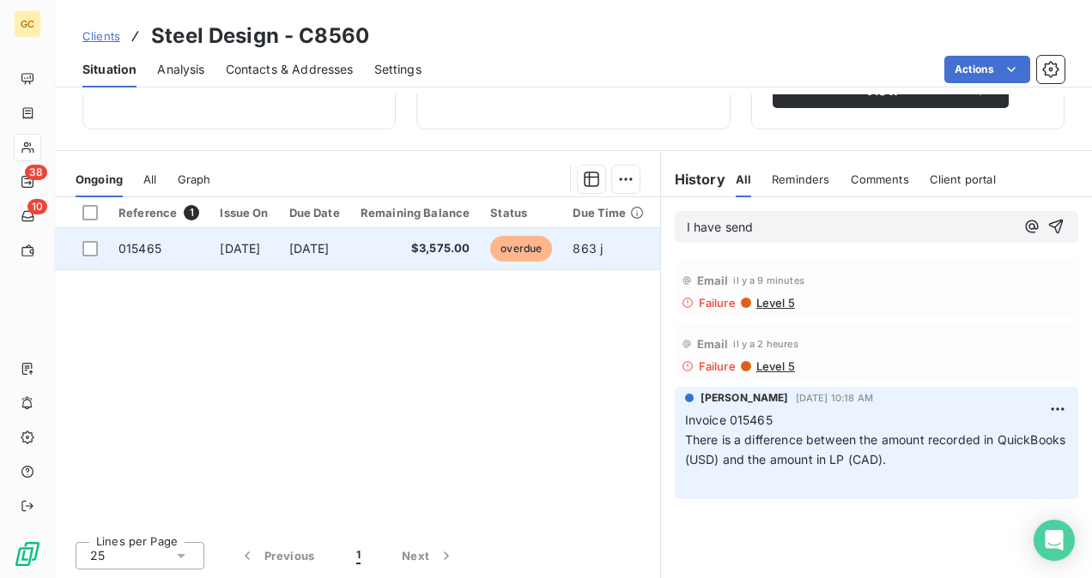
drag, startPoint x: 749, startPoint y: 230, endPoint x: 645, endPoint y: 243, distance: 104.6
click at [645, 243] on div "Ongoing All Graph Reference 1 Issue On Due Date Remaining Balance Status Due Ti…" at bounding box center [573, 364] width 1037 height 429
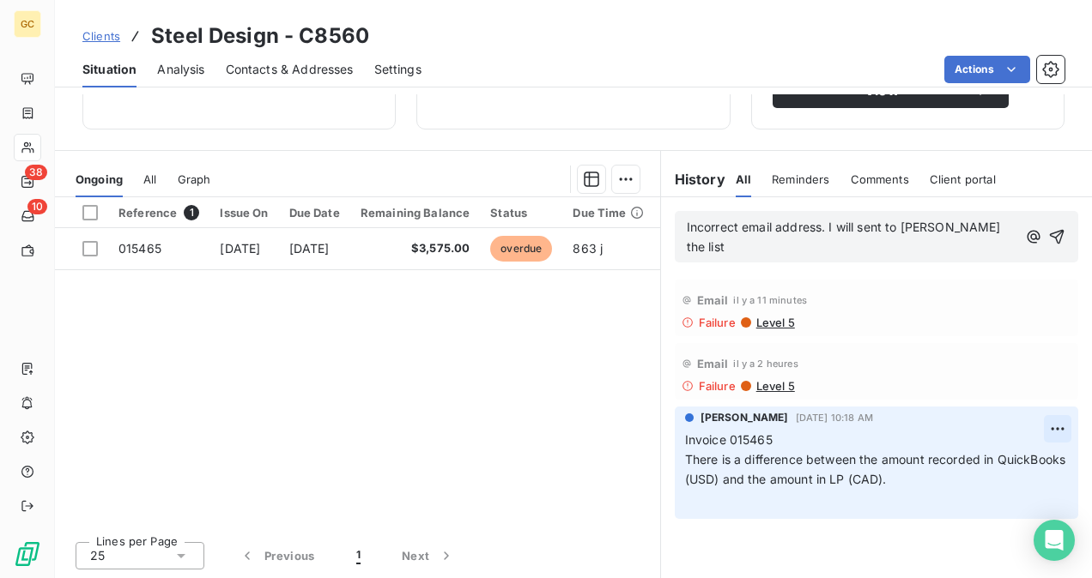
click at [1037, 412] on html "GC 38 10 Clients Steel Design - C8560 Situation Analysis Contacts & Addresses S…" at bounding box center [546, 289] width 1092 height 578
click at [1004, 467] on div "Delete" at bounding box center [1003, 476] width 96 height 27
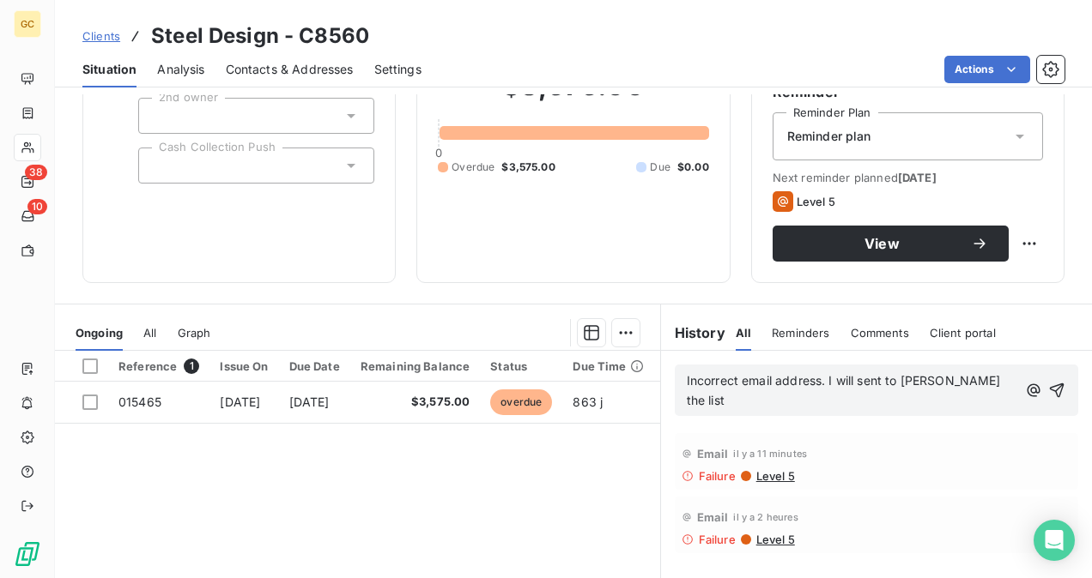
scroll to position [61, 0]
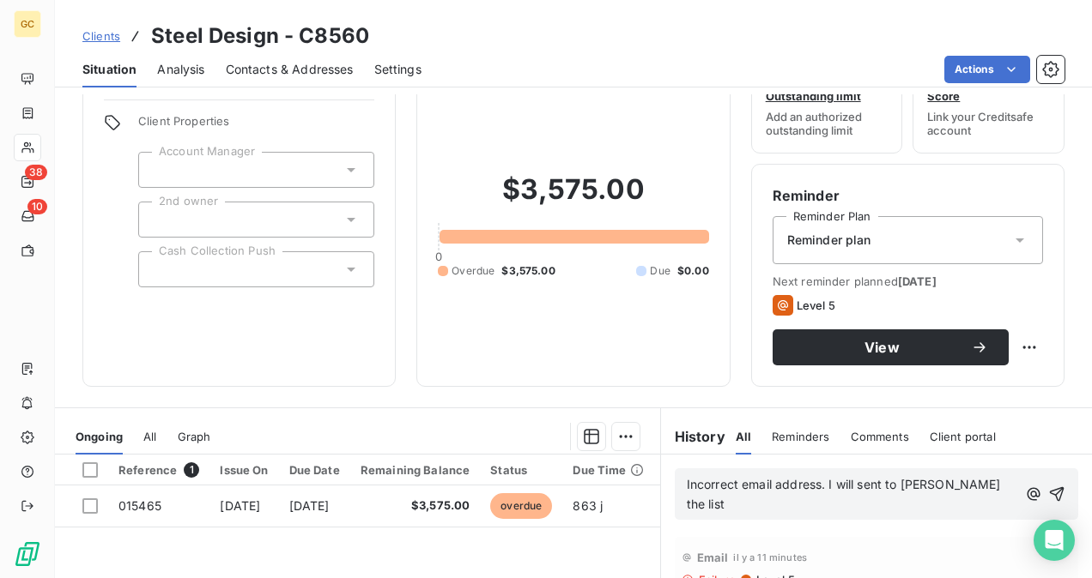
click at [973, 488] on p "Incorrect email address. I will sent to Lisa the list" at bounding box center [851, 494] width 331 height 39
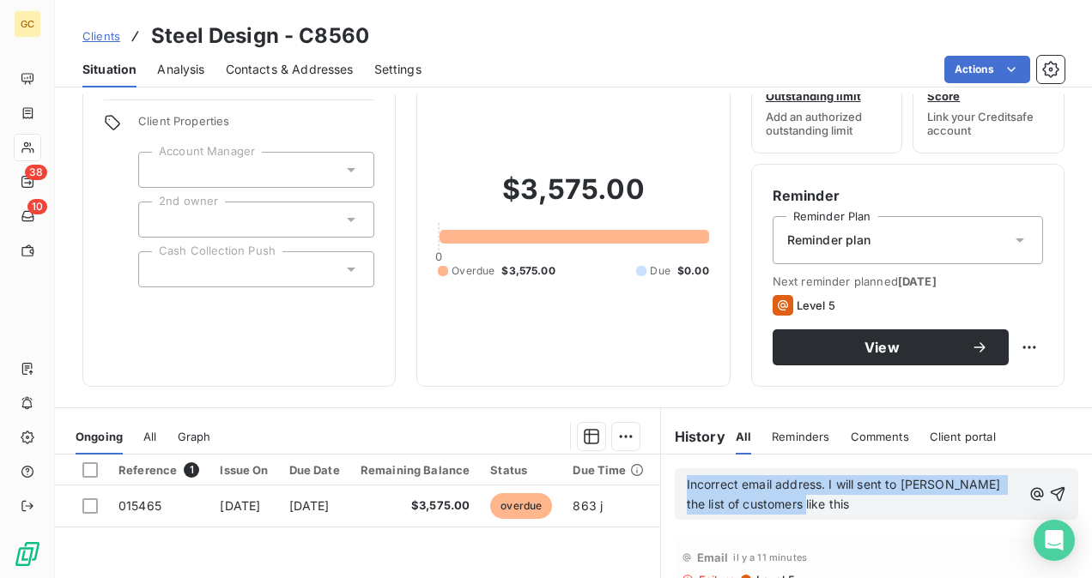
drag, startPoint x: 678, startPoint y: 479, endPoint x: 810, endPoint y: 502, distance: 134.2
click at [810, 502] on p "Incorrect email address. I will sent to Lisa the list of customers like this" at bounding box center [853, 494] width 335 height 39
drag, startPoint x: 758, startPoint y: 485, endPoint x: 803, endPoint y: 503, distance: 48.9
click at [804, 503] on p "Incorrect email address. I will sent to Lisa the list of customers like this" at bounding box center [853, 494] width 335 height 39
click at [814, 481] on span "Incorrect email address. I will sent to Lisa the list of customers like this" at bounding box center [845, 494] width 318 height 34
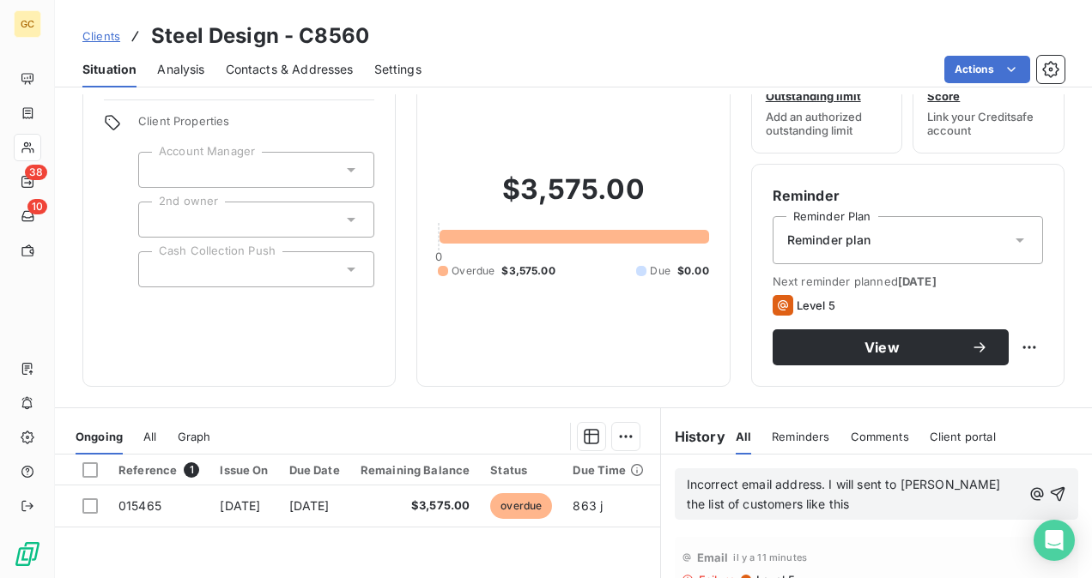
click at [818, 483] on span "Incorrect email address. I will sent to Lisa the list of customers like this" at bounding box center [845, 494] width 318 height 34
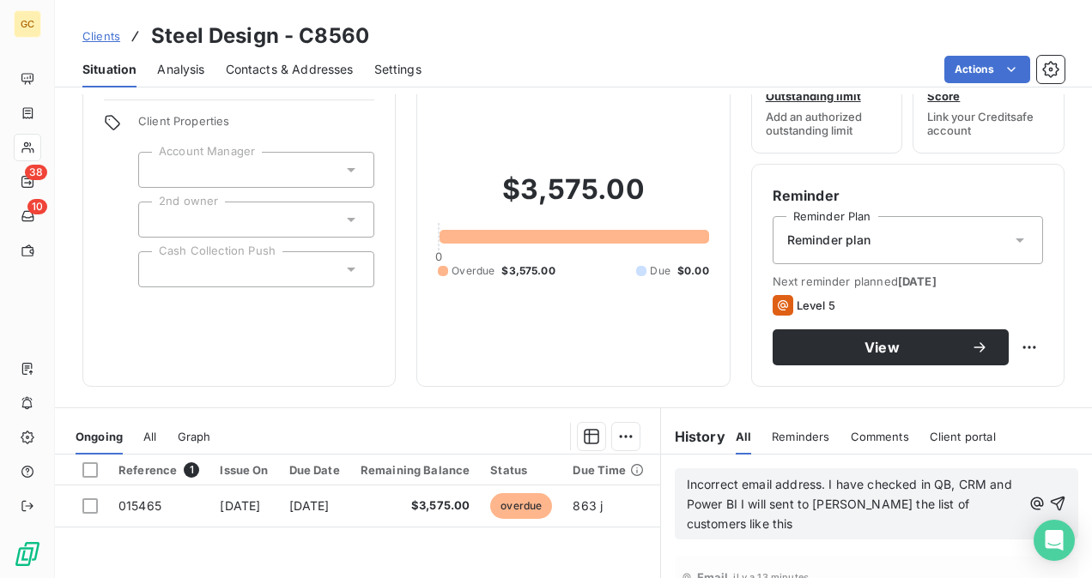
drag, startPoint x: 676, startPoint y: 482, endPoint x: 838, endPoint y: 487, distance: 162.3
click at [838, 487] on div "Incorrect email address. I have checked in QB, CRM and Power BI I will sent to …" at bounding box center [875, 504] width 403 height 71
drag, startPoint x: 729, startPoint y: 503, endPoint x: 733, endPoint y: 516, distance: 13.3
click at [730, 503] on span "Incorrect email address. I have checked in QB, CRM and Power BI I will sent to …" at bounding box center [850, 504] width 329 height 54
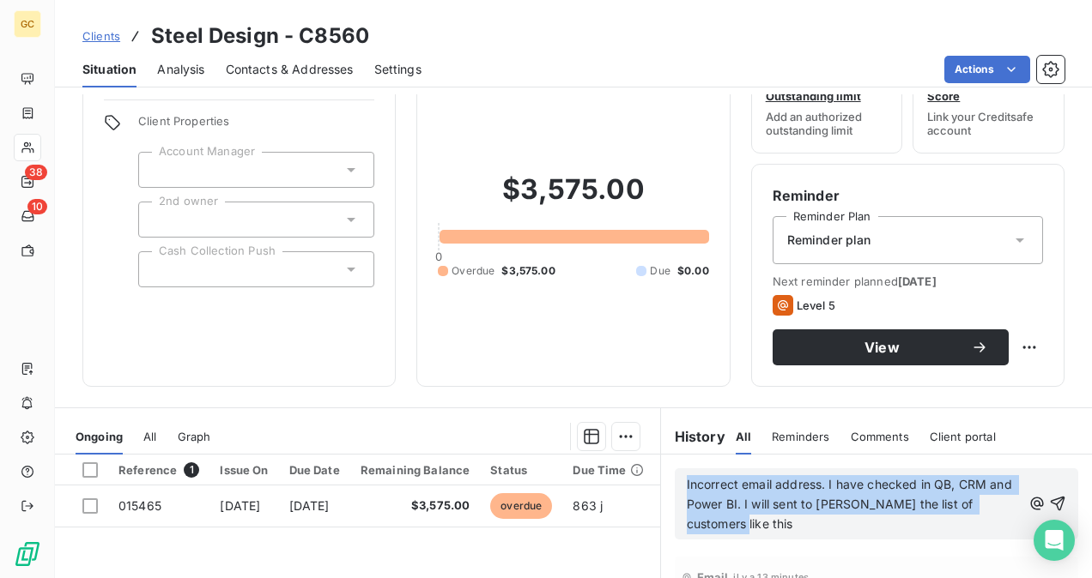
drag, startPoint x: 678, startPoint y: 482, endPoint x: 972, endPoint y: 499, distance: 294.8
click at [1004, 503] on p "Incorrect email address. I have checked in QB, CRM and Power BI. I will sent to…" at bounding box center [853, 504] width 335 height 59
click at [1006, 501] on p "Incorrect email address. I have checked in QB, CRM and Power BI. I will sent to…" at bounding box center [853, 504] width 335 height 59
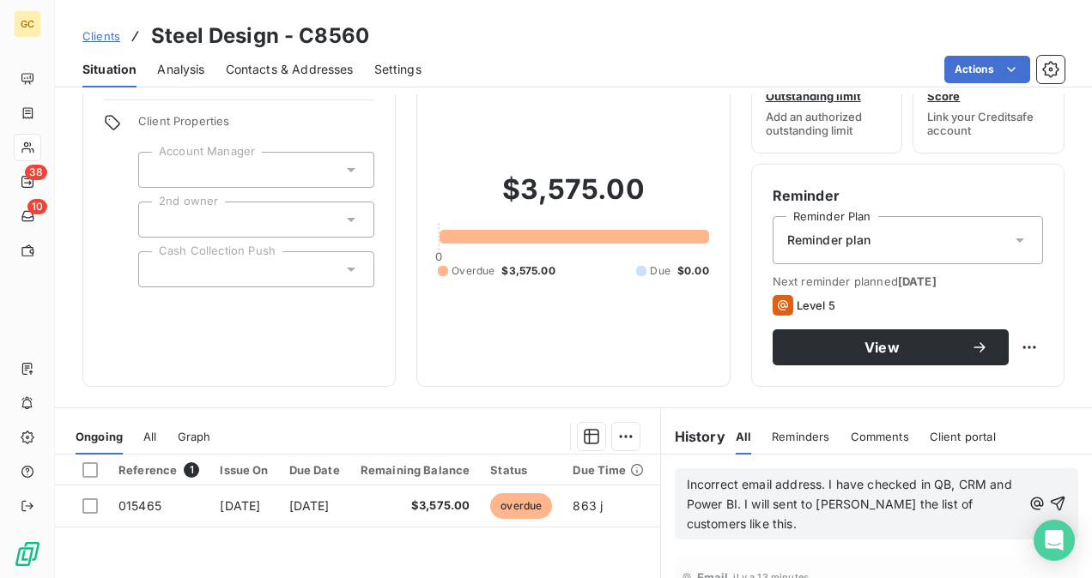
drag, startPoint x: 676, startPoint y: 479, endPoint x: 797, endPoint y: 487, distance: 121.3
click at [801, 488] on div "Incorrect email address. I have checked in QB, CRM and Power BI. I will sent to…" at bounding box center [875, 504] width 403 height 71
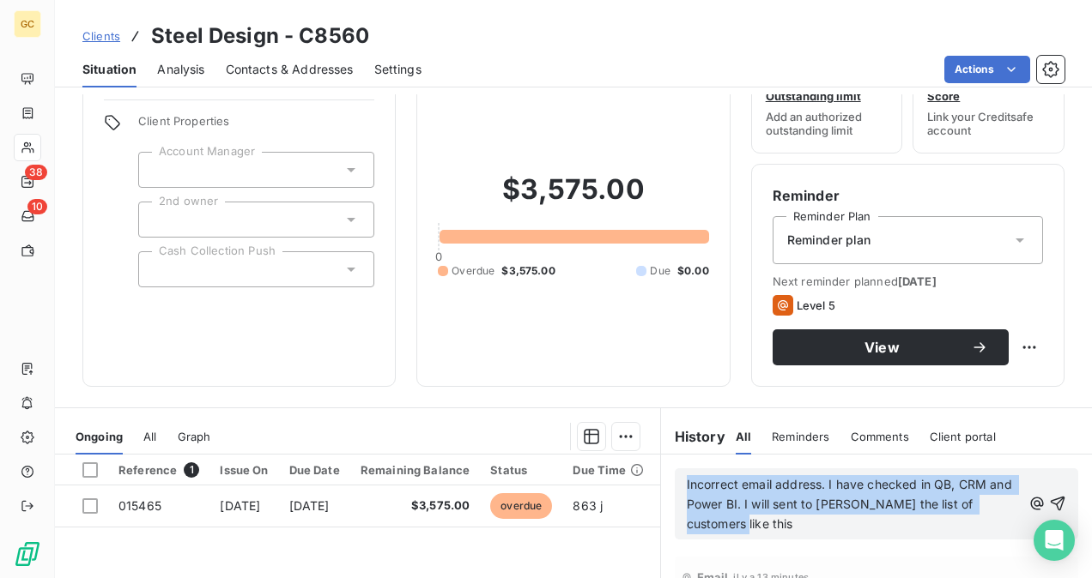
drag, startPoint x: 678, startPoint y: 485, endPoint x: 1008, endPoint y: 503, distance: 330.9
click at [1008, 503] on div "Incorrect email address. I have checked in QB, CRM and Power BI. I will sent to…" at bounding box center [875, 504] width 379 height 61
copy span "Incorrect email address. I have checked in QB, CRM and Power BI. I will sent to…"
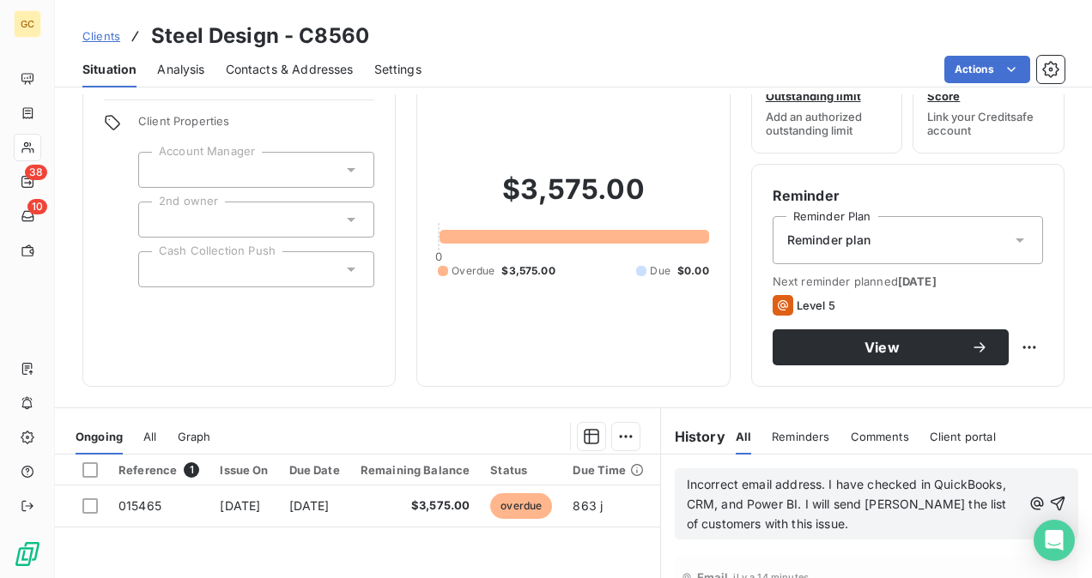
click at [614, 390] on div "Client information Client Properties Account Manager 2nd owner Cash Collection …" at bounding box center [573, 336] width 1037 height 484
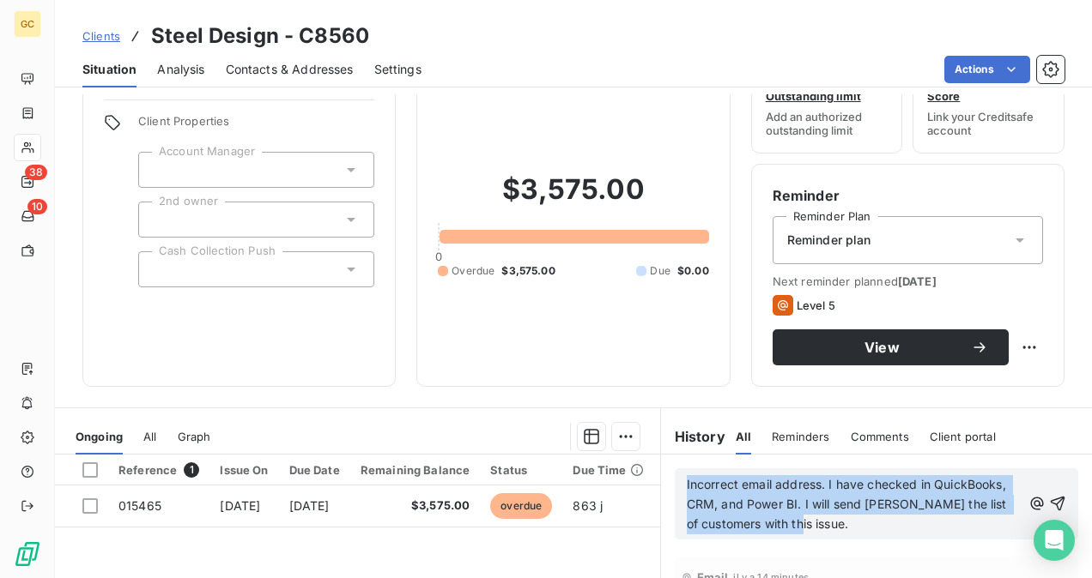
drag, startPoint x: 680, startPoint y: 484, endPoint x: 793, endPoint y: 518, distance: 118.4
click at [793, 518] on p "Incorrect email address. I have checked in QuickBooks, CRM, and Power BI. I wil…" at bounding box center [853, 504] width 335 height 59
copy span "Incorrect email address. I have checked in QuickBooks, CRM, and Power BI. I wil…"
